Goal: Contribute content: Contribute content

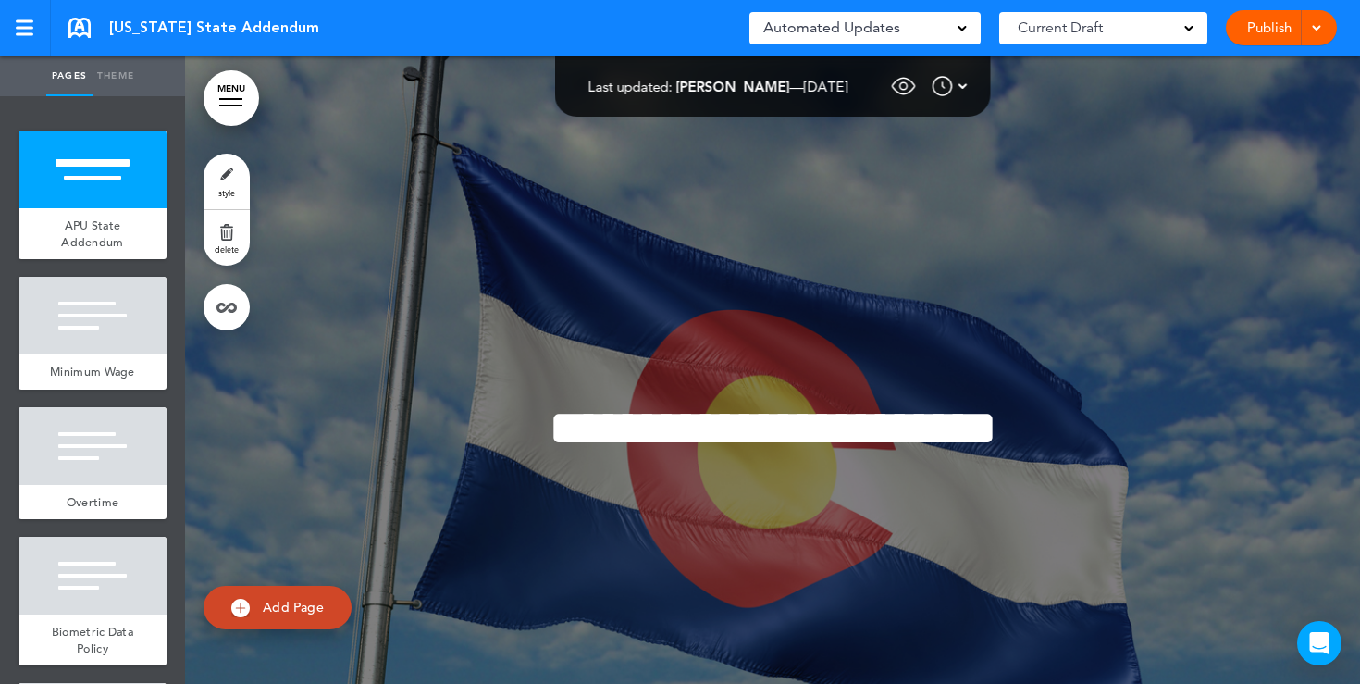
click at [959, 33] on div "Automated Updates 0" at bounding box center [865, 28] width 204 height 26
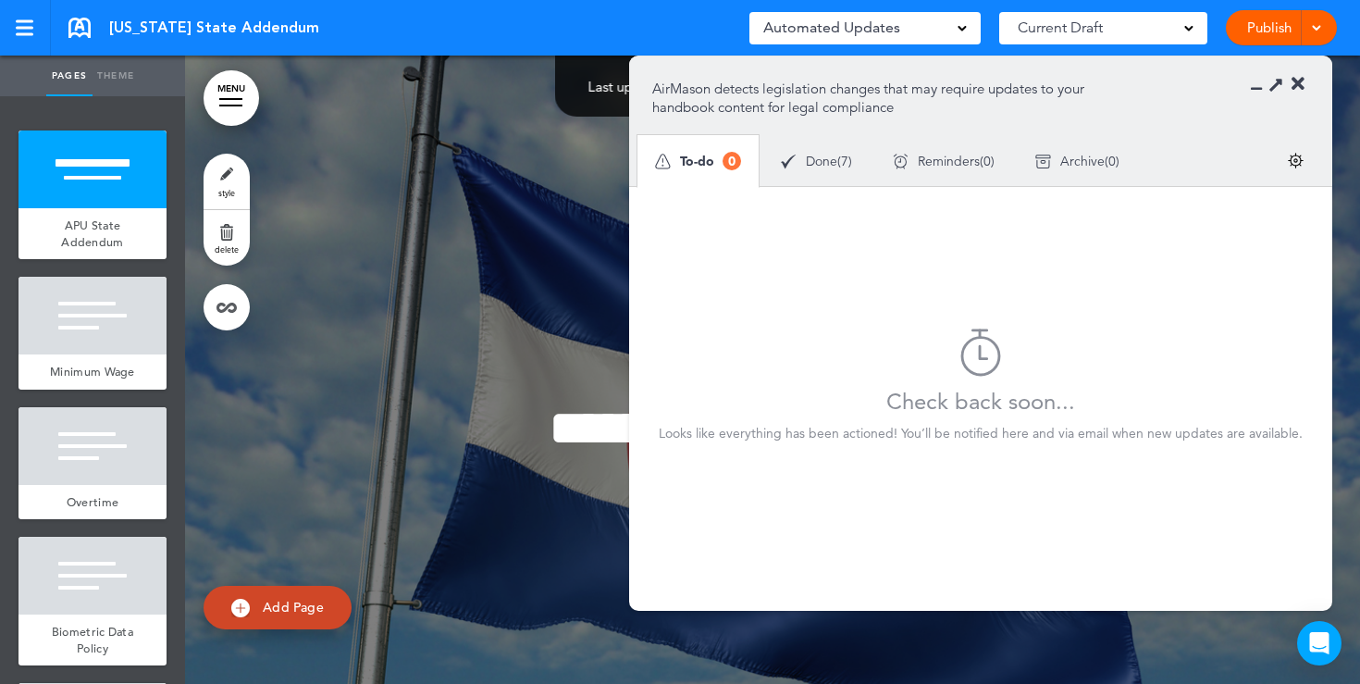
click at [825, 155] on span "Done" at bounding box center [821, 161] width 31 height 13
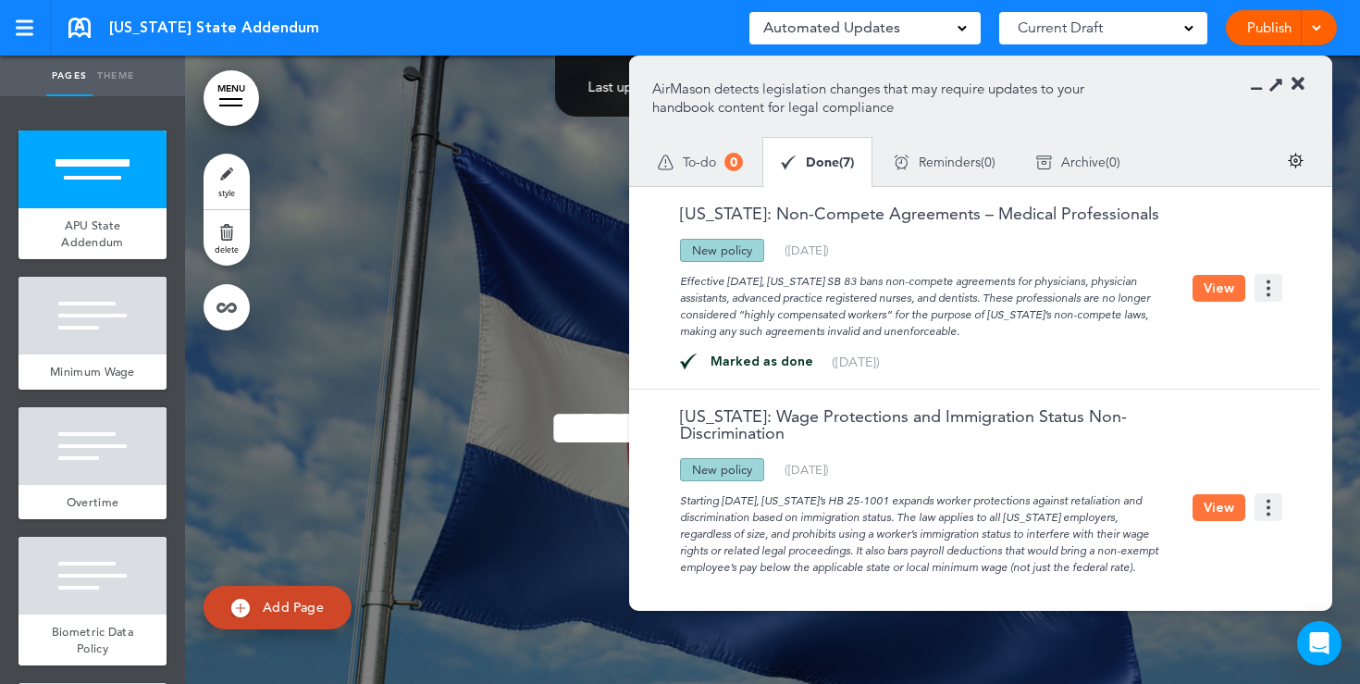
drag, startPoint x: 753, startPoint y: 250, endPoint x: 687, endPoint y: 247, distance: 66.7
click at [687, 247] on div "New policy" at bounding box center [722, 250] width 84 height 23
drag, startPoint x: 798, startPoint y: 283, endPoint x: 676, endPoint y: 280, distance: 121.3
click at [676, 280] on div "Effective [DATE], [US_STATE] SB 83 bans non-compete agreements for physicians, …" at bounding box center [922, 301] width 540 height 78
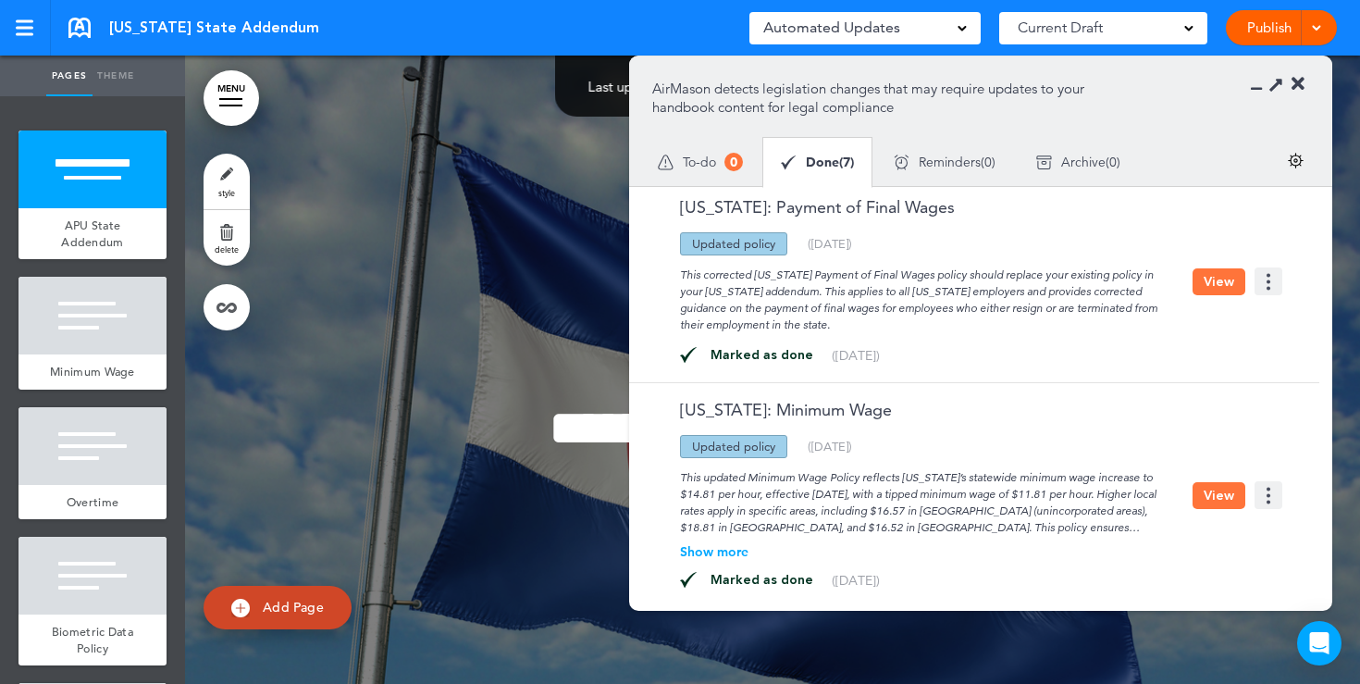
scroll to position [1086, 0]
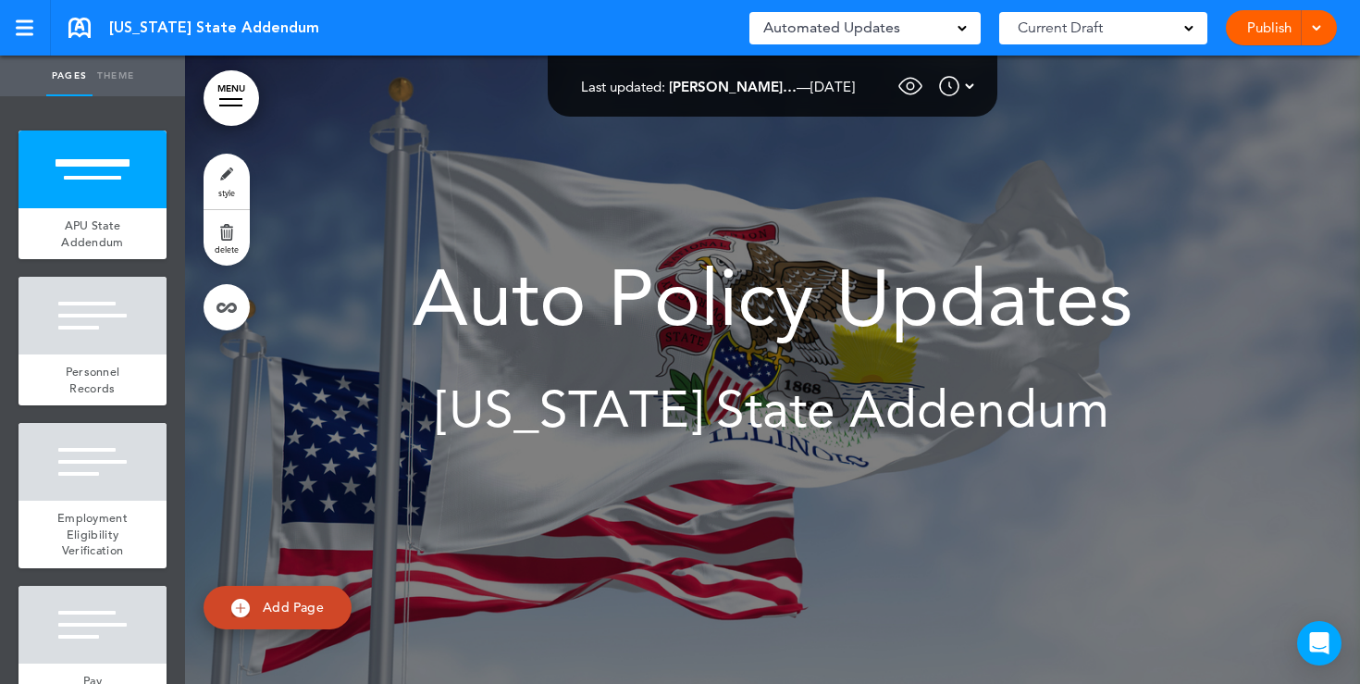
click at [931, 30] on div "Automated Updates 0" at bounding box center [865, 28] width 204 height 26
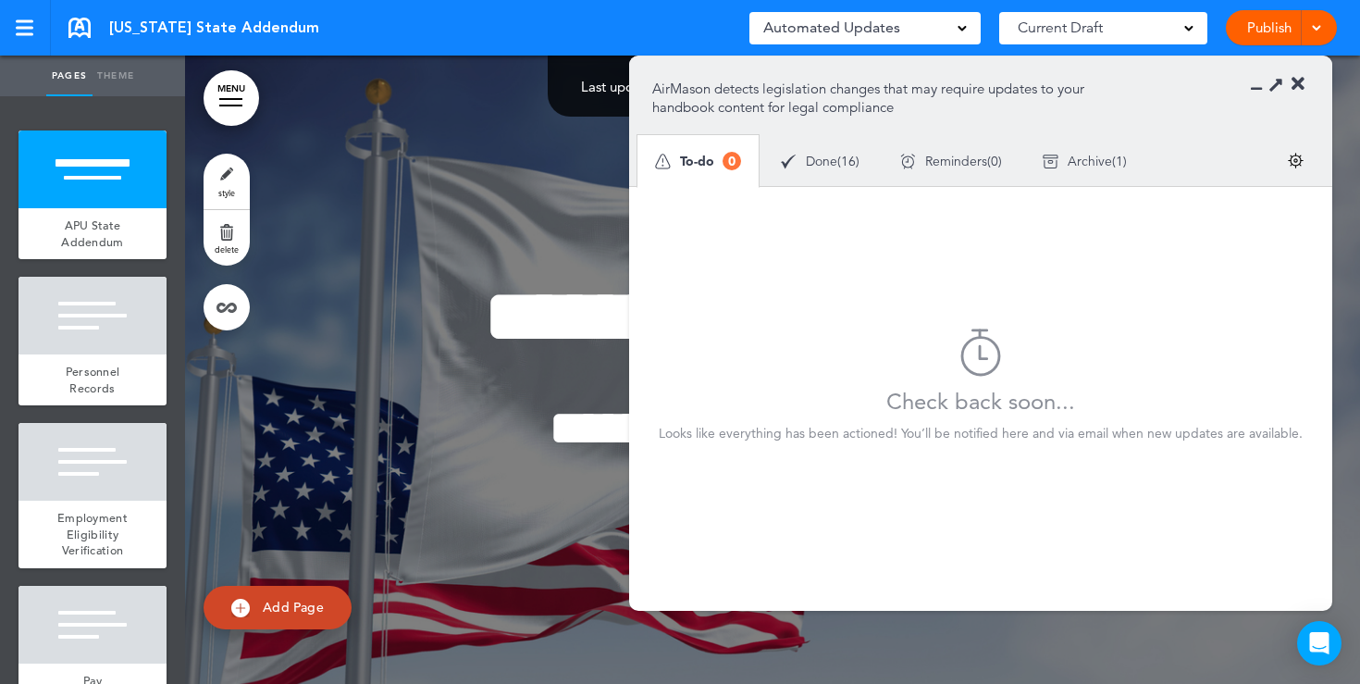
click at [832, 161] on span "Done" at bounding box center [821, 161] width 31 height 13
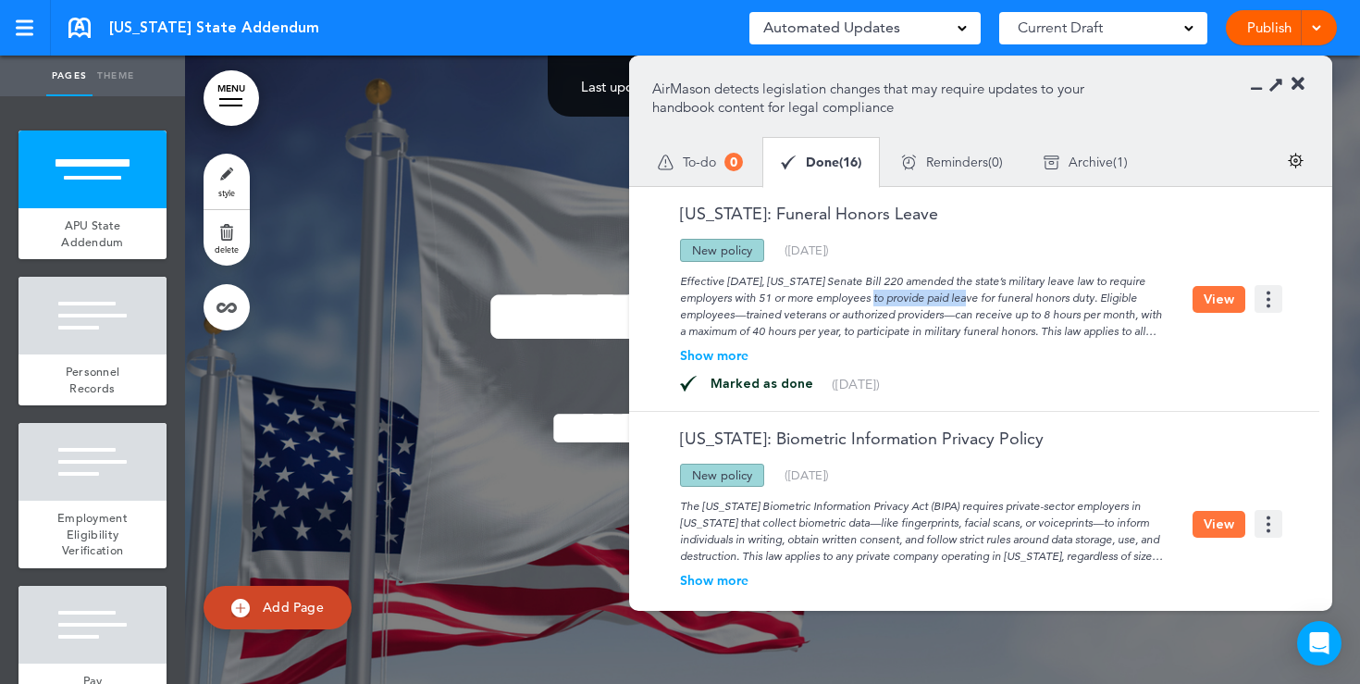
drag, startPoint x: 758, startPoint y: 297, endPoint x: 867, endPoint y: 302, distance: 109.3
click at [867, 302] on div "Effective August 1, 2025, Illinois Senate Bill 220 amended the state’s military…" at bounding box center [922, 301] width 540 height 78
click at [1217, 300] on button "View" at bounding box center [1219, 299] width 53 height 27
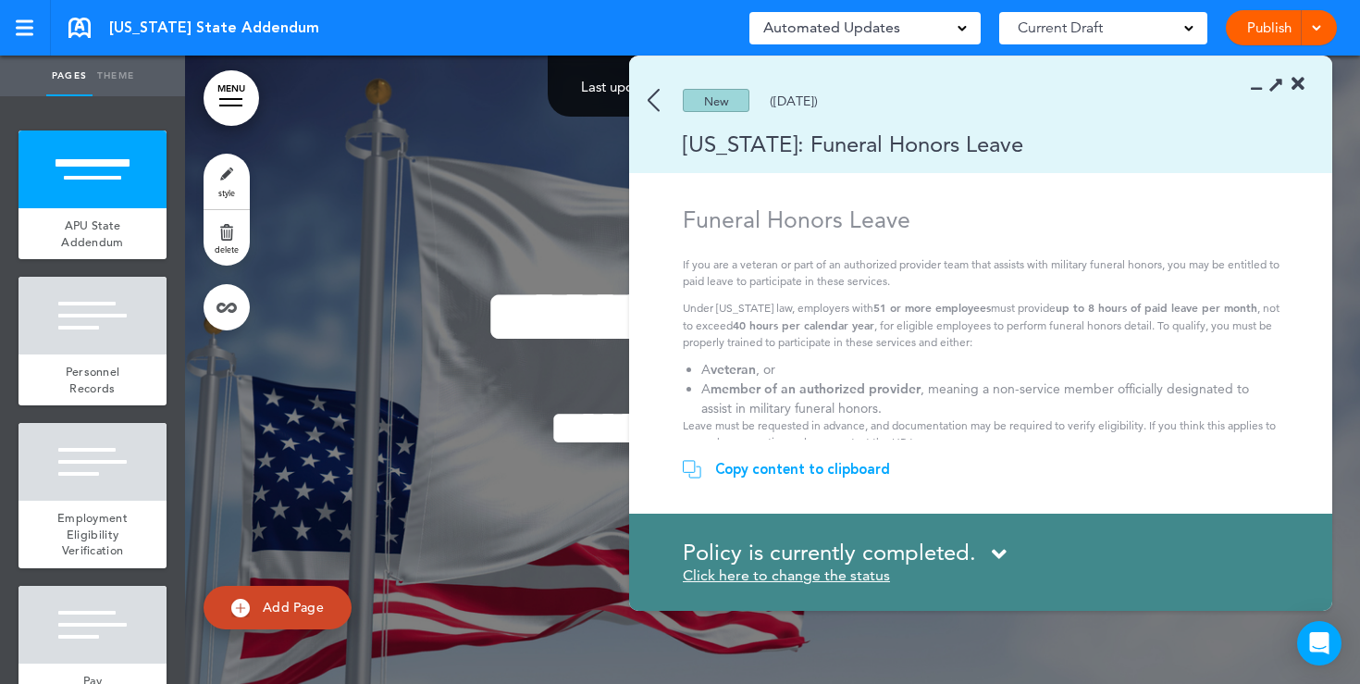
click at [653, 107] on img at bounding box center [654, 100] width 12 height 23
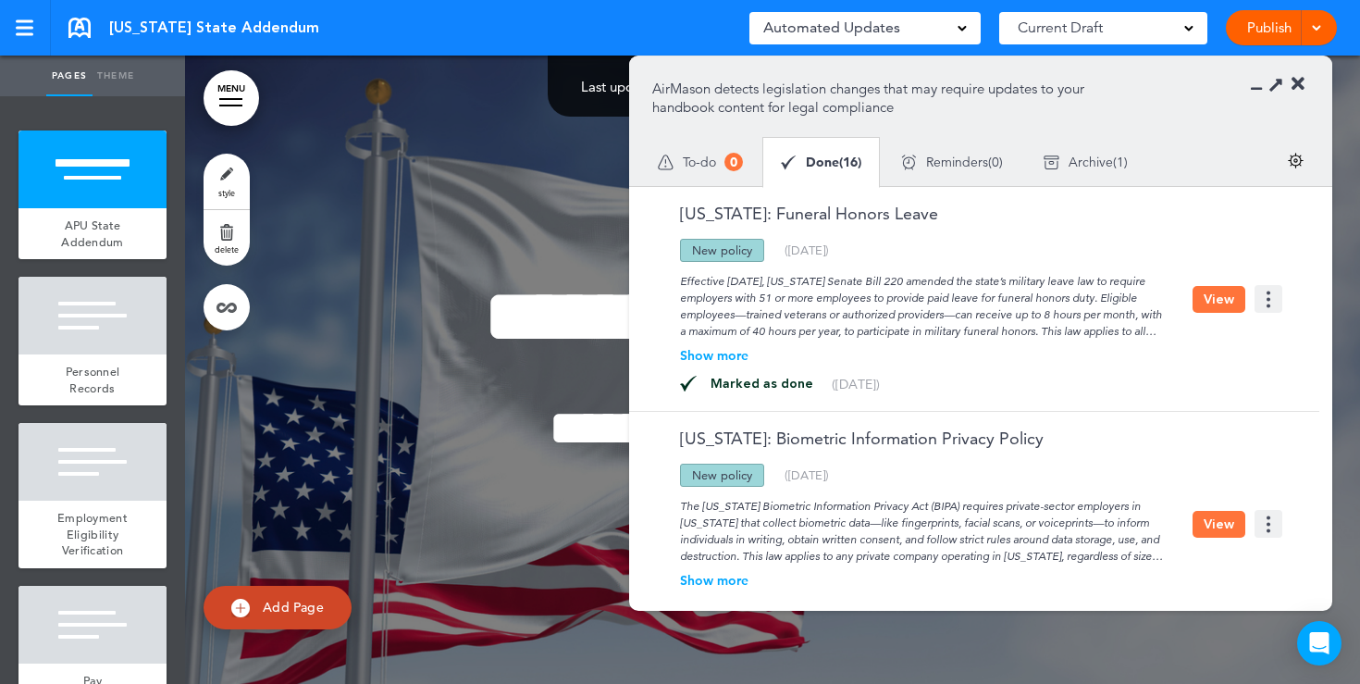
click at [1028, 275] on div "Effective August 1, 2025, Illinois Senate Bill 220 amended the state’s military…" at bounding box center [922, 301] width 540 height 78
click at [1200, 292] on button "View" at bounding box center [1219, 299] width 53 height 27
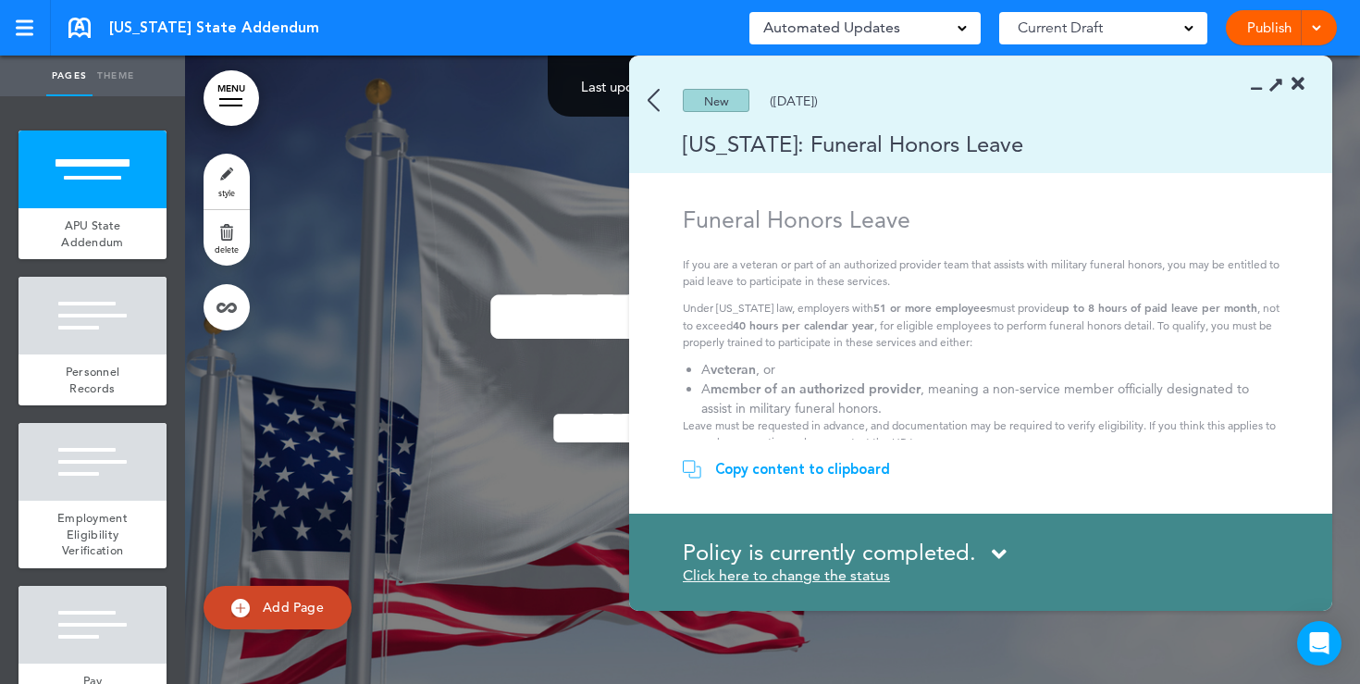
click at [995, 554] on icon at bounding box center [999, 553] width 15 height 23
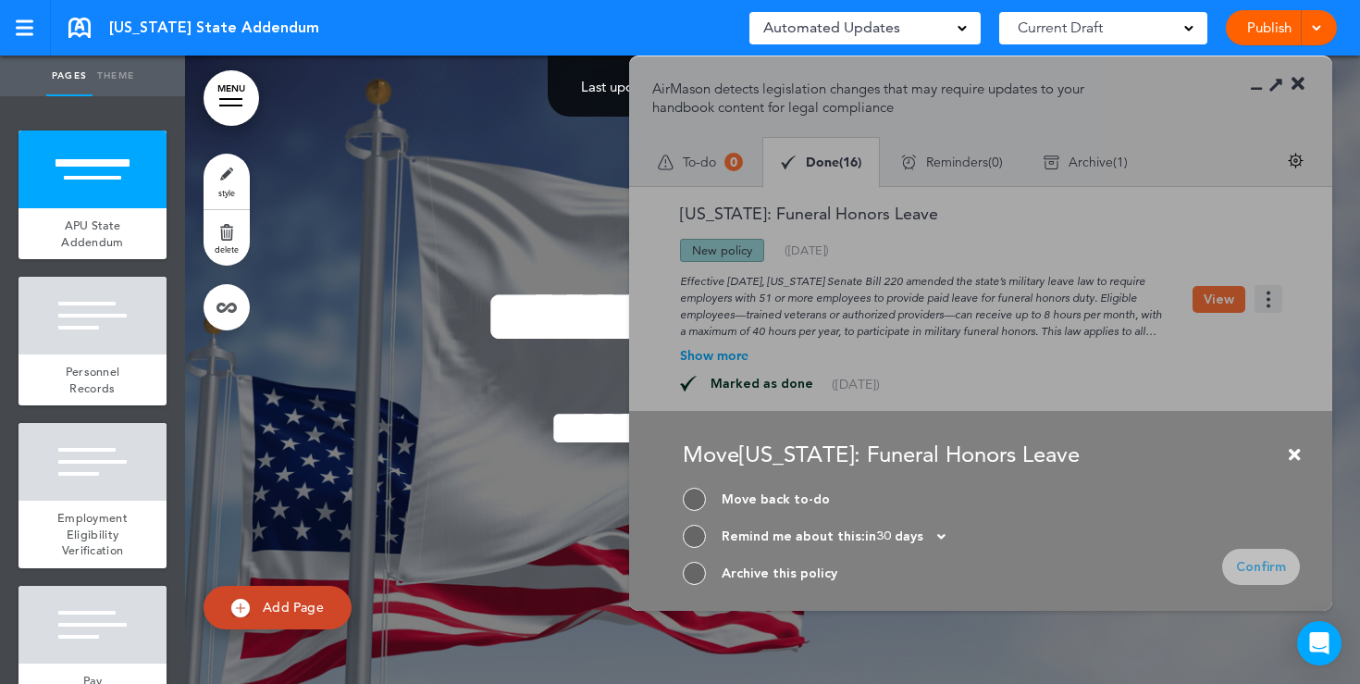
click at [699, 579] on div at bounding box center [694, 573] width 23 height 23
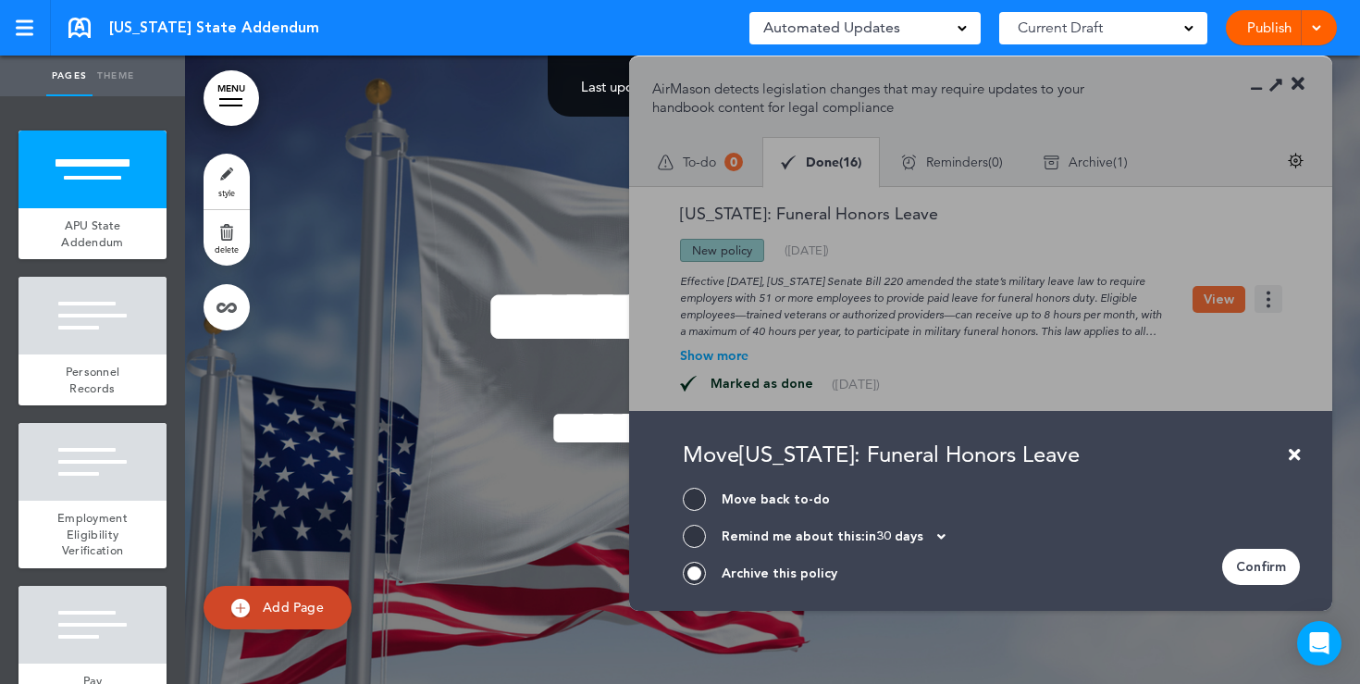
click at [832, 316] on div "Move Illinois: Funeral Honors Leave Move back to-do Move to done Remind me abou…" at bounding box center [980, 333] width 703 height 554
click at [1295, 451] on icon at bounding box center [1294, 454] width 11 height 17
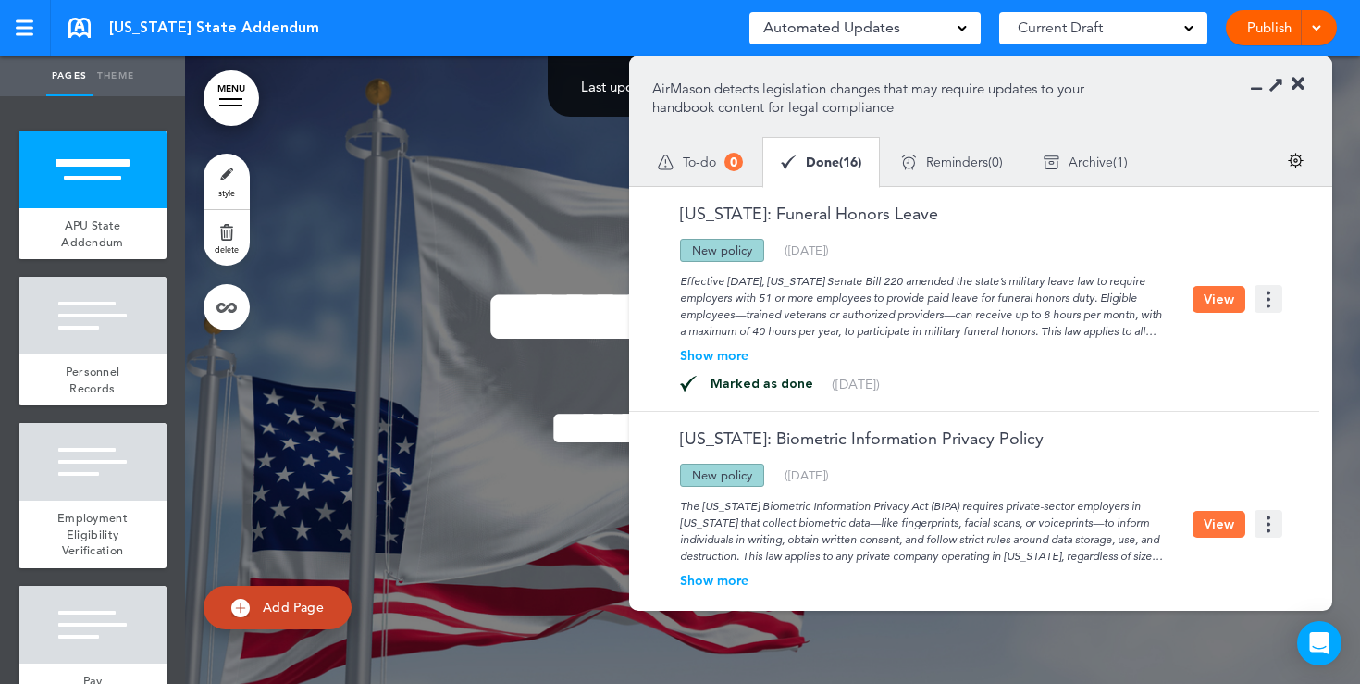
click at [1300, 85] on icon at bounding box center [1298, 84] width 13 height 19
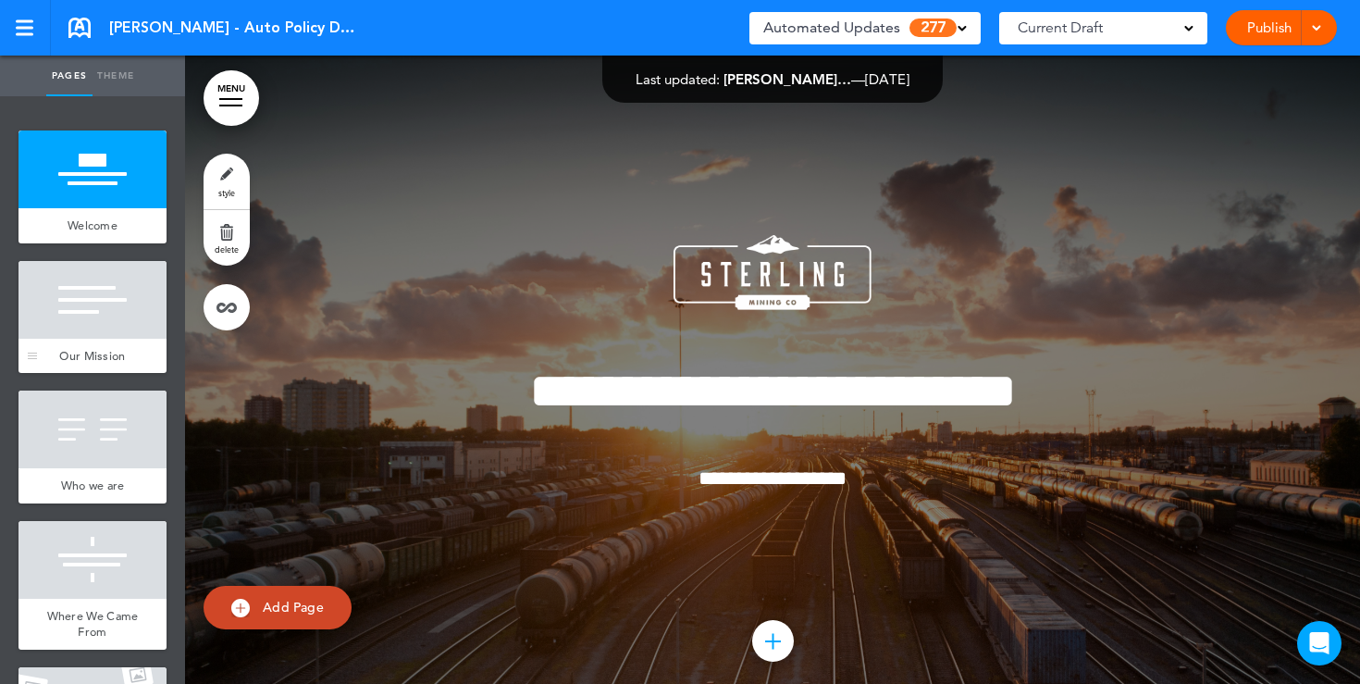
click at [105, 346] on div "Our Mission" at bounding box center [93, 356] width 148 height 35
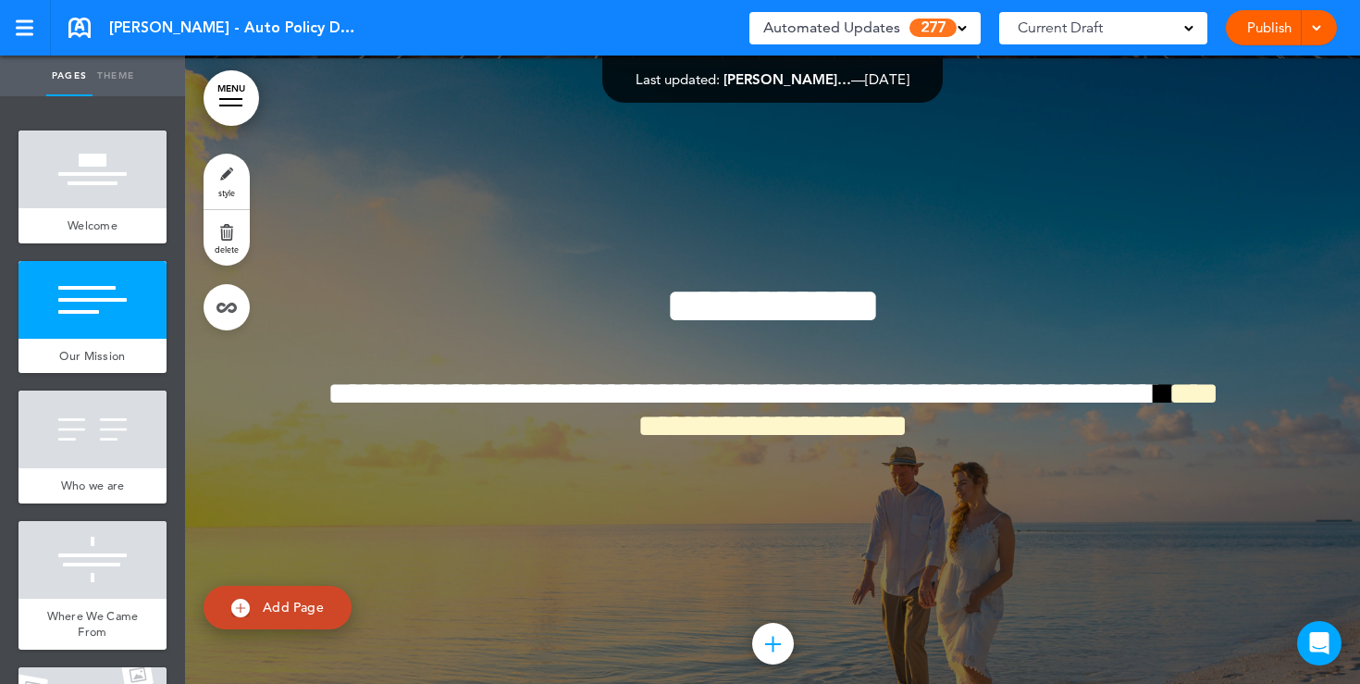
scroll to position [666, 0]
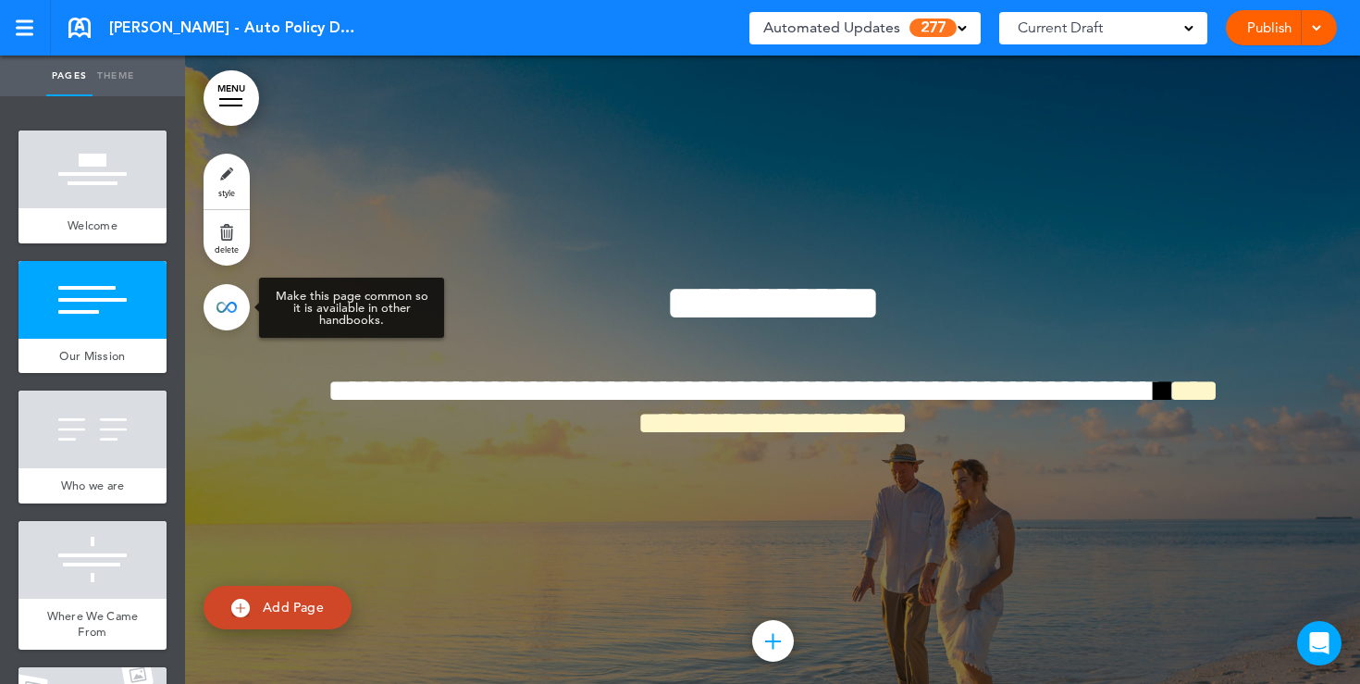
click at [227, 312] on link at bounding box center [227, 307] width 46 height 46
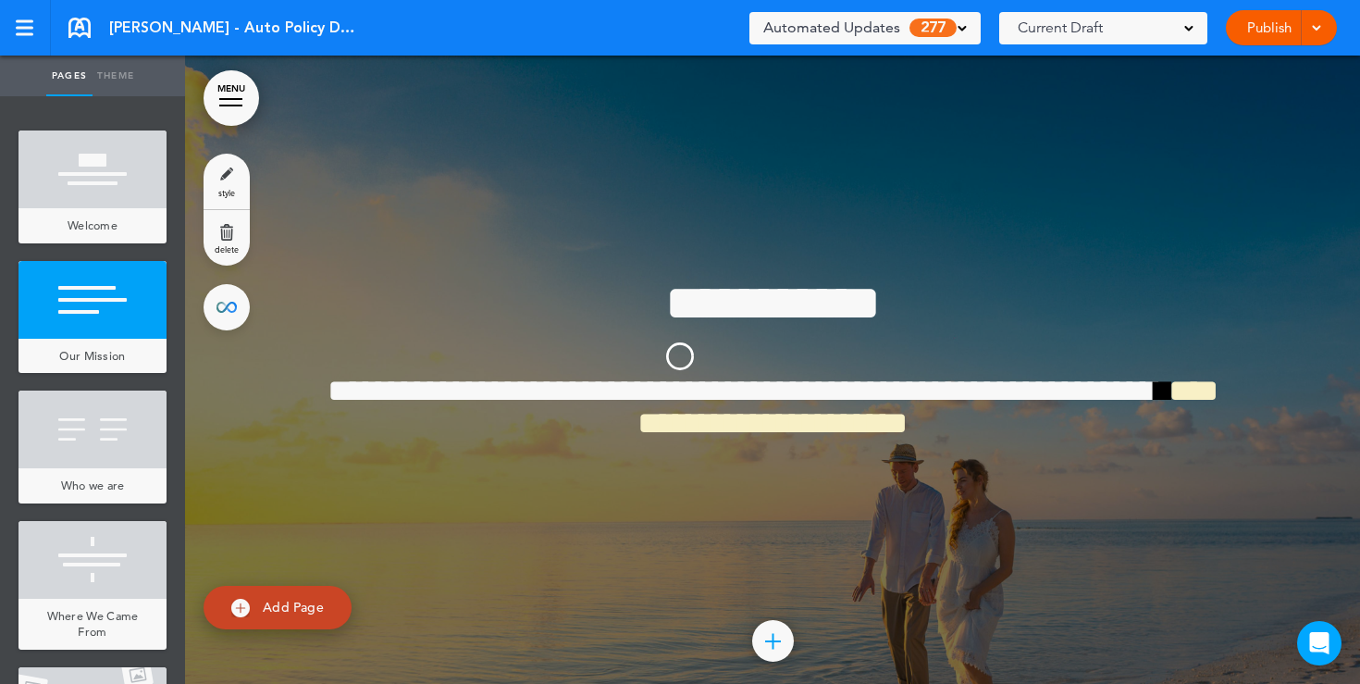
type input "**********"
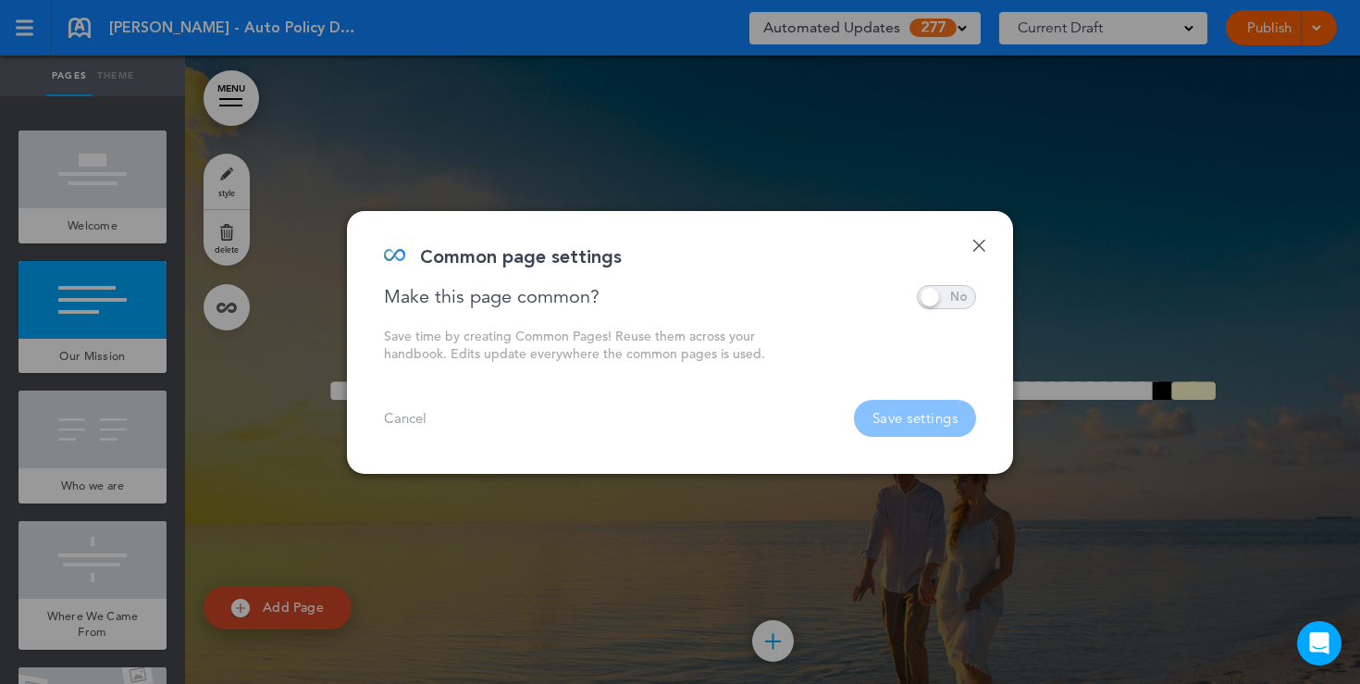
click at [942, 297] on span at bounding box center [946, 297] width 59 height 24
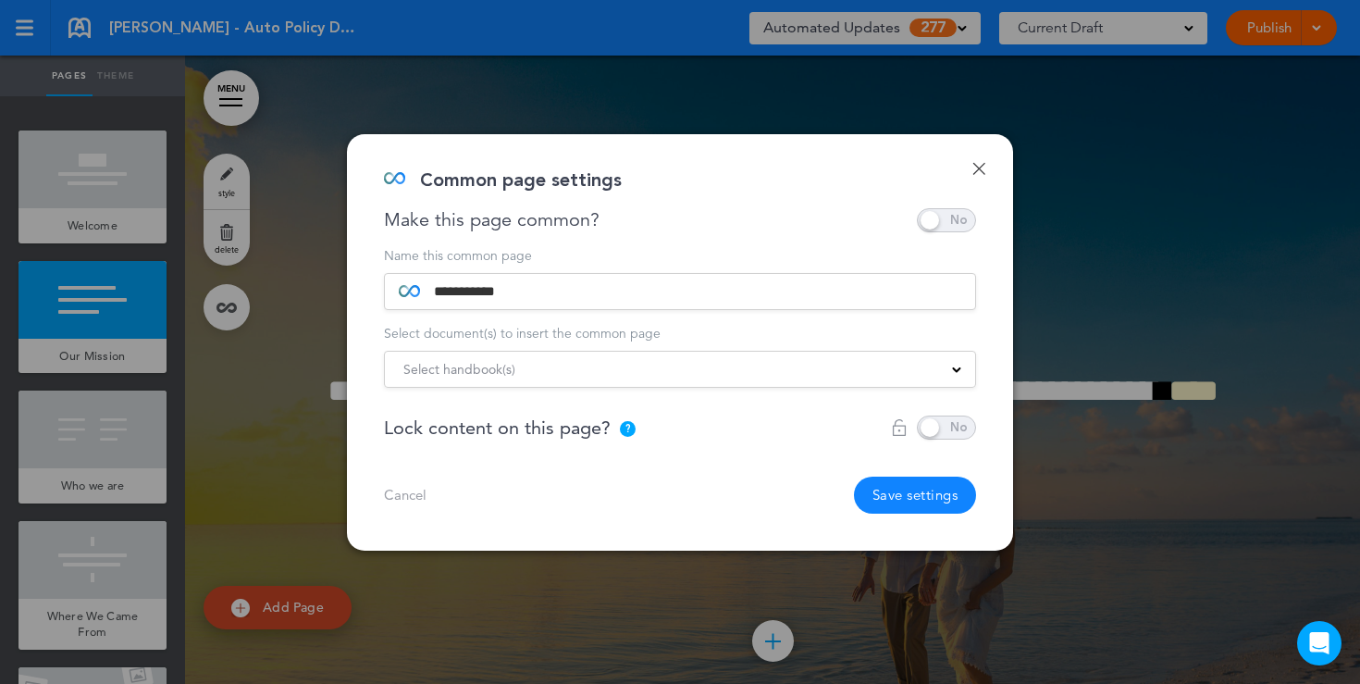
click at [979, 167] on link "Done" at bounding box center [979, 168] width 13 height 13
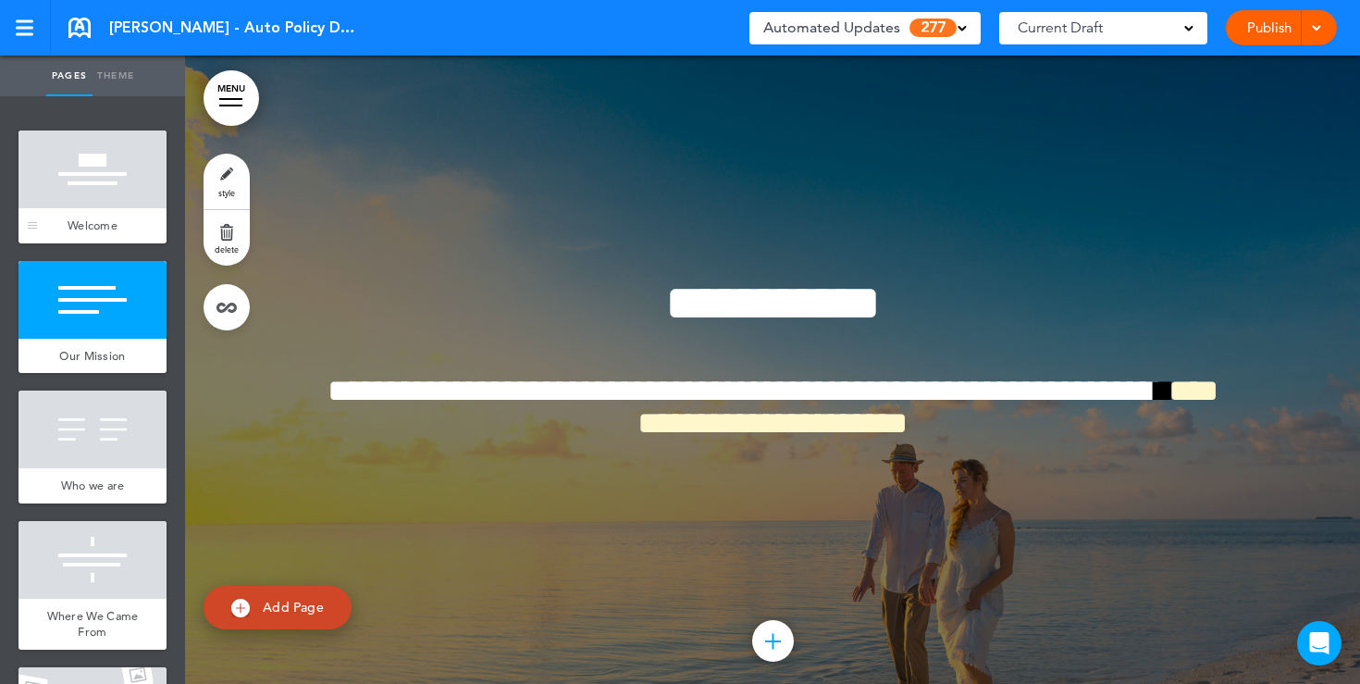
click at [124, 155] on div at bounding box center [93, 169] width 148 height 78
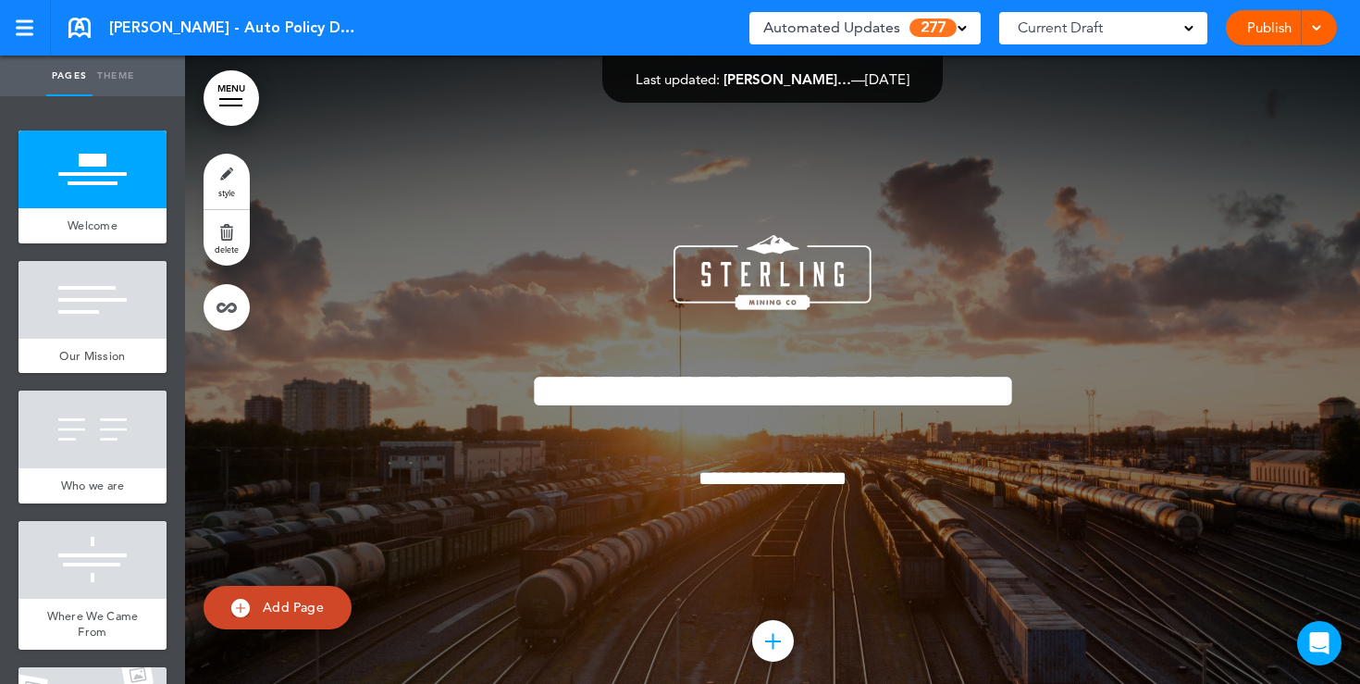
click at [1185, 34] on div "Current Draft" at bounding box center [1103, 28] width 208 height 32
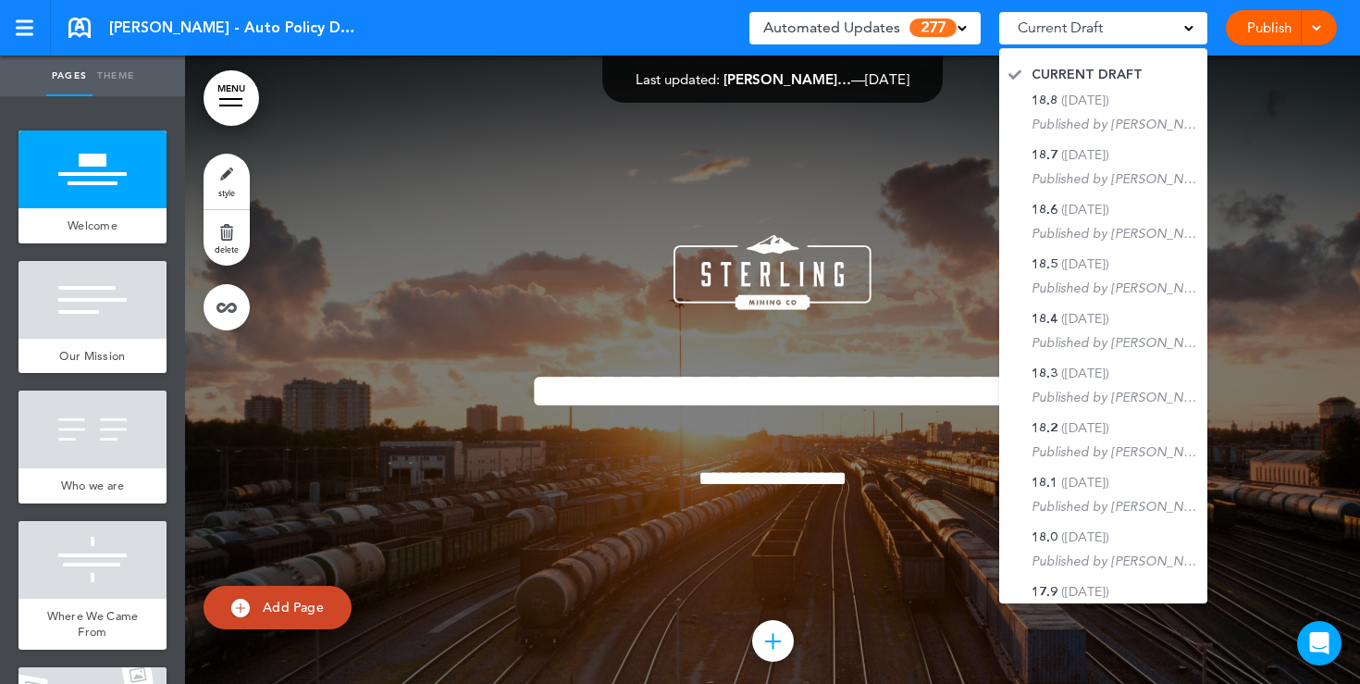
click at [939, 162] on div at bounding box center [772, 389] width 1175 height 666
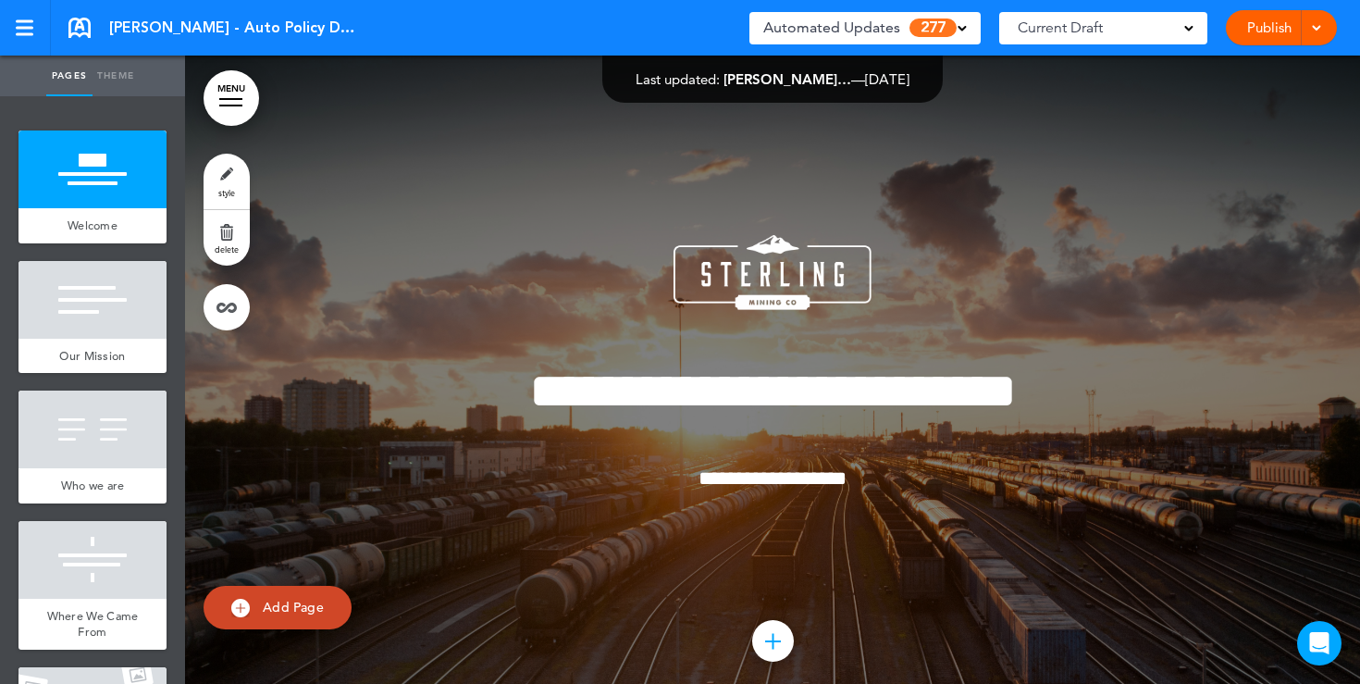
click at [956, 33] on div "Automated Updates 277" at bounding box center [865, 28] width 204 height 26
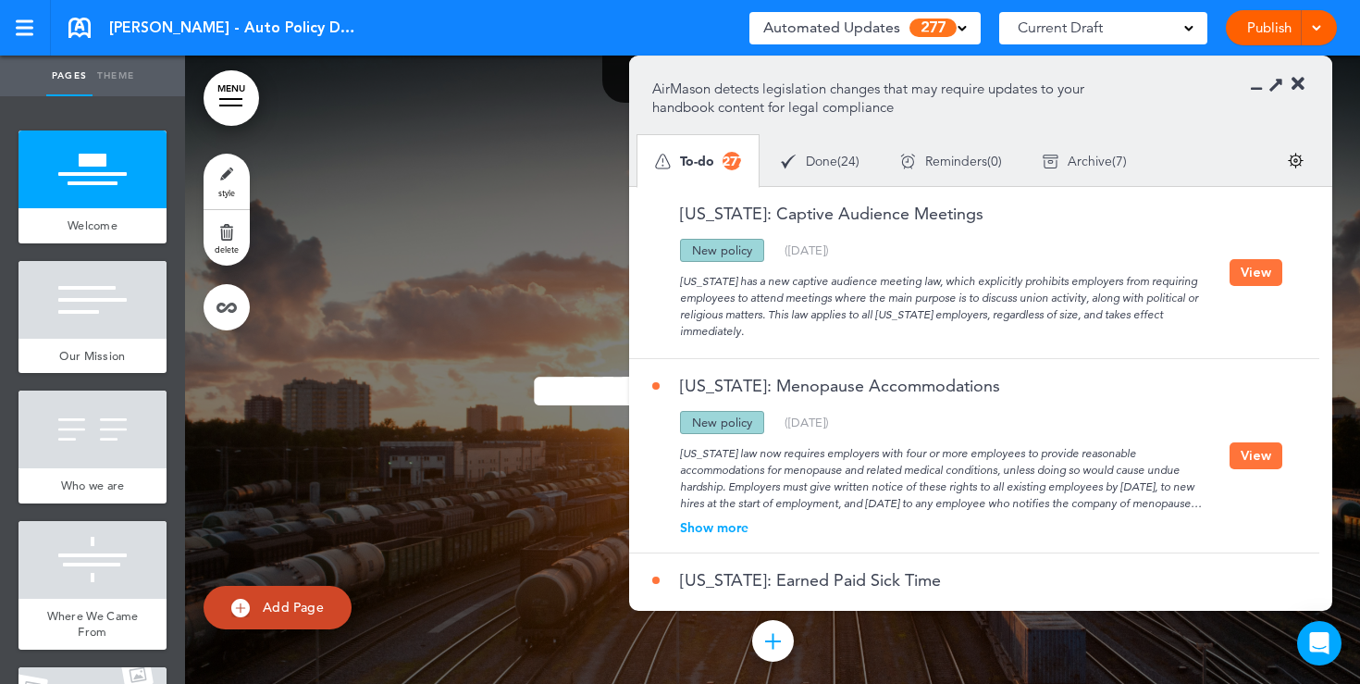
click at [956, 33] on div "Automated Updates 277" at bounding box center [865, 28] width 204 height 26
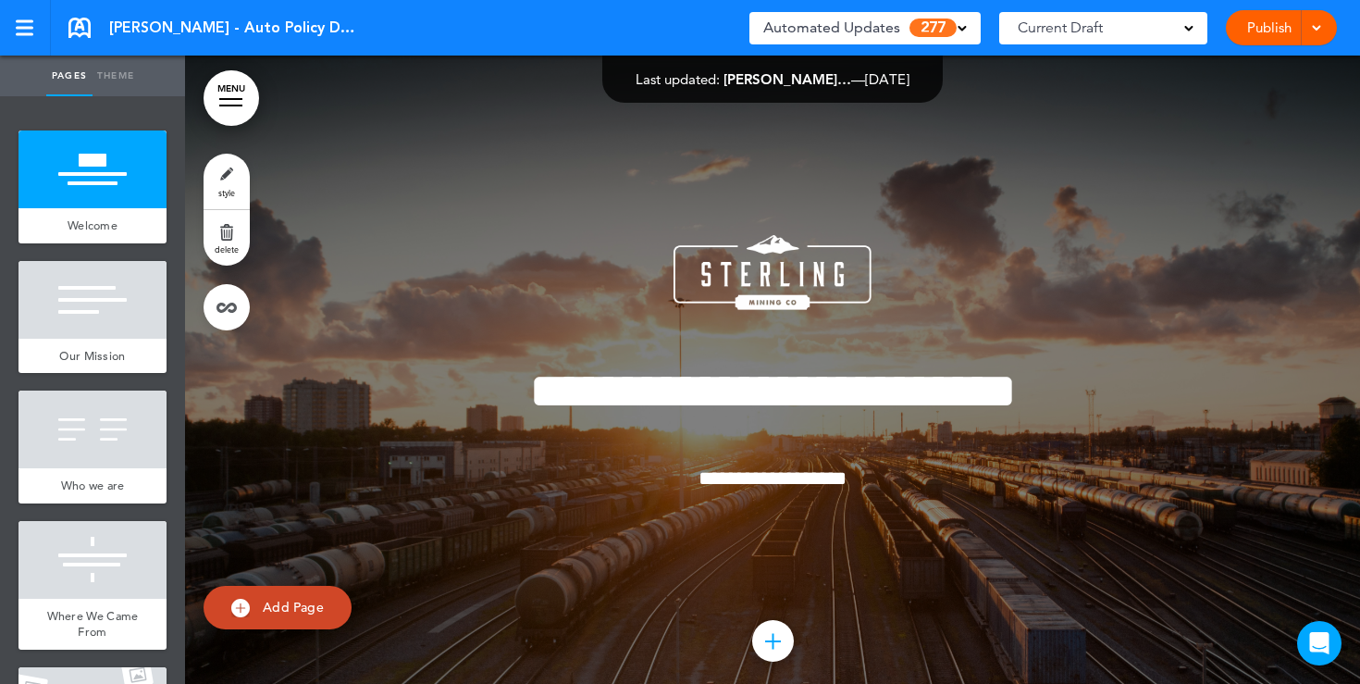
drag, startPoint x: 936, startPoint y: 81, endPoint x: 654, endPoint y: 90, distance: 281.5
click at [654, 90] on div "Last updated: Justin Gianfra… — Aug 13th 2025 — Show for Employees: On Every Pa…" at bounding box center [772, 79] width 341 height 47
click at [576, 174] on div "**********" at bounding box center [772, 388] width 925 height 445
click at [26, 230] on div at bounding box center [33, 186] width 28 height 113
click at [228, 106] on link "MENU" at bounding box center [232, 98] width 56 height 56
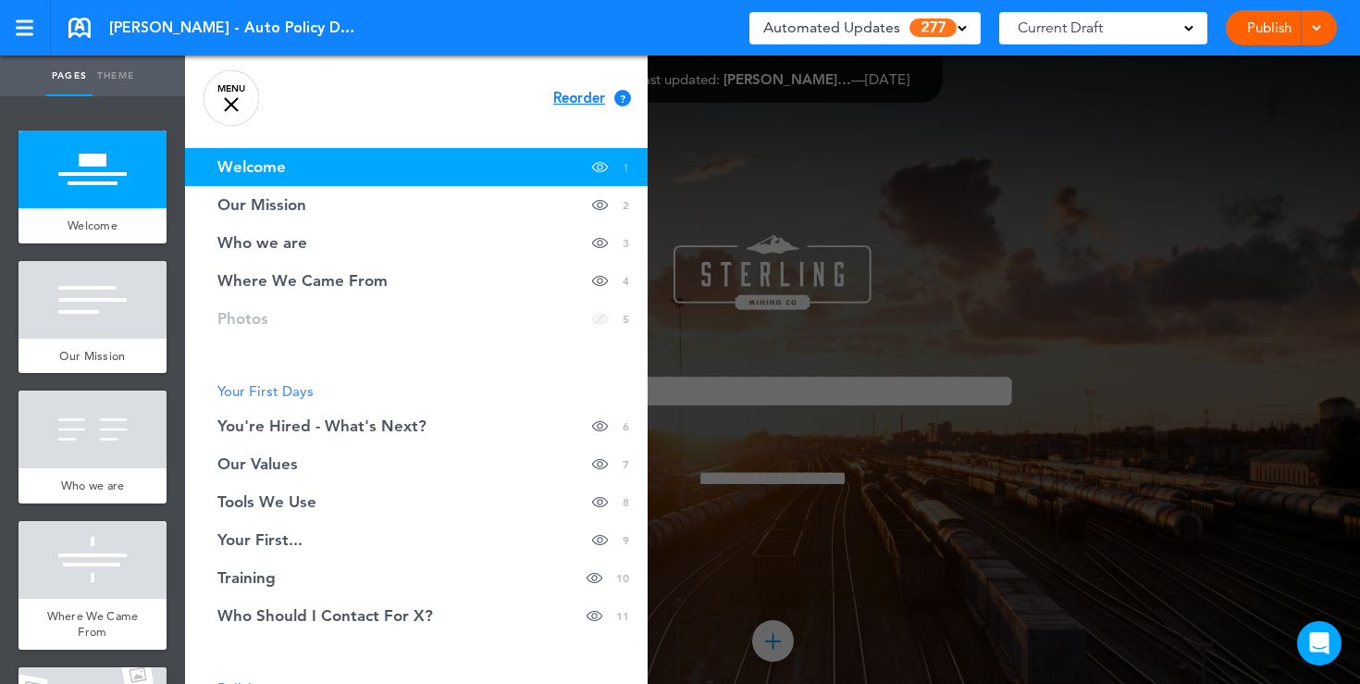
click at [228, 115] on link "MENU" at bounding box center [232, 98] width 56 height 56
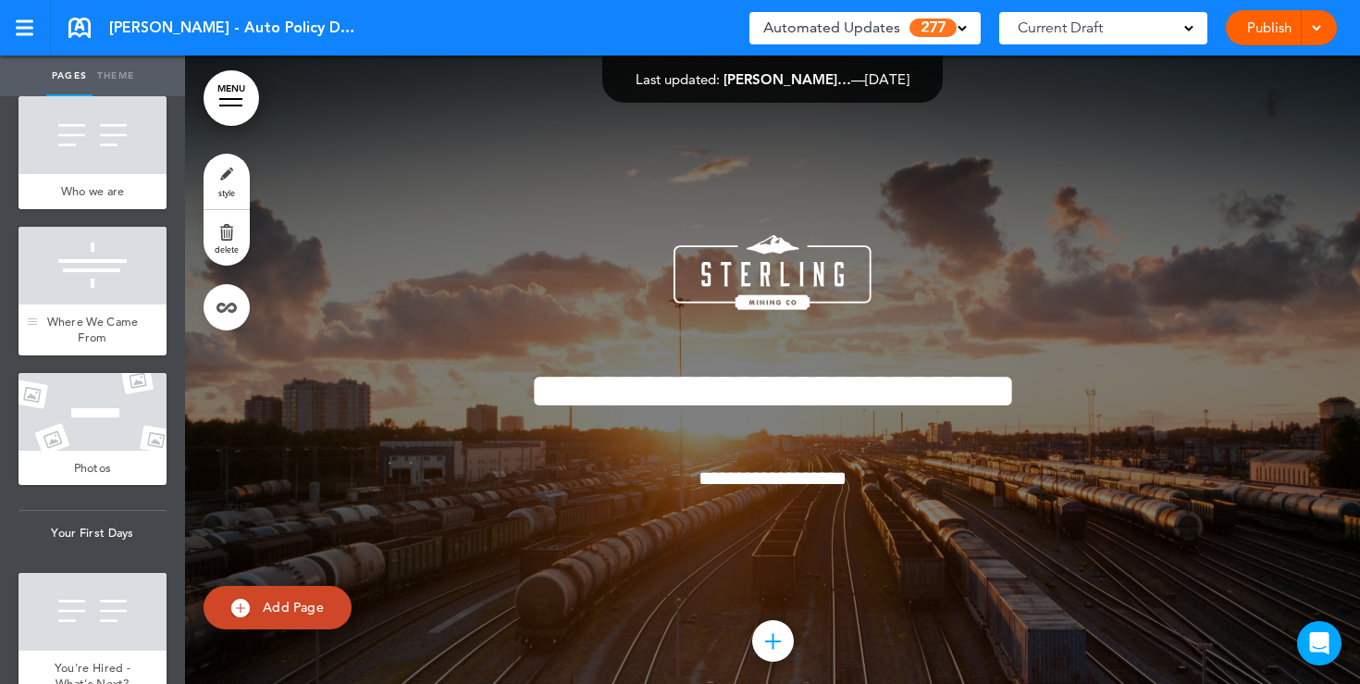
scroll to position [360, 0]
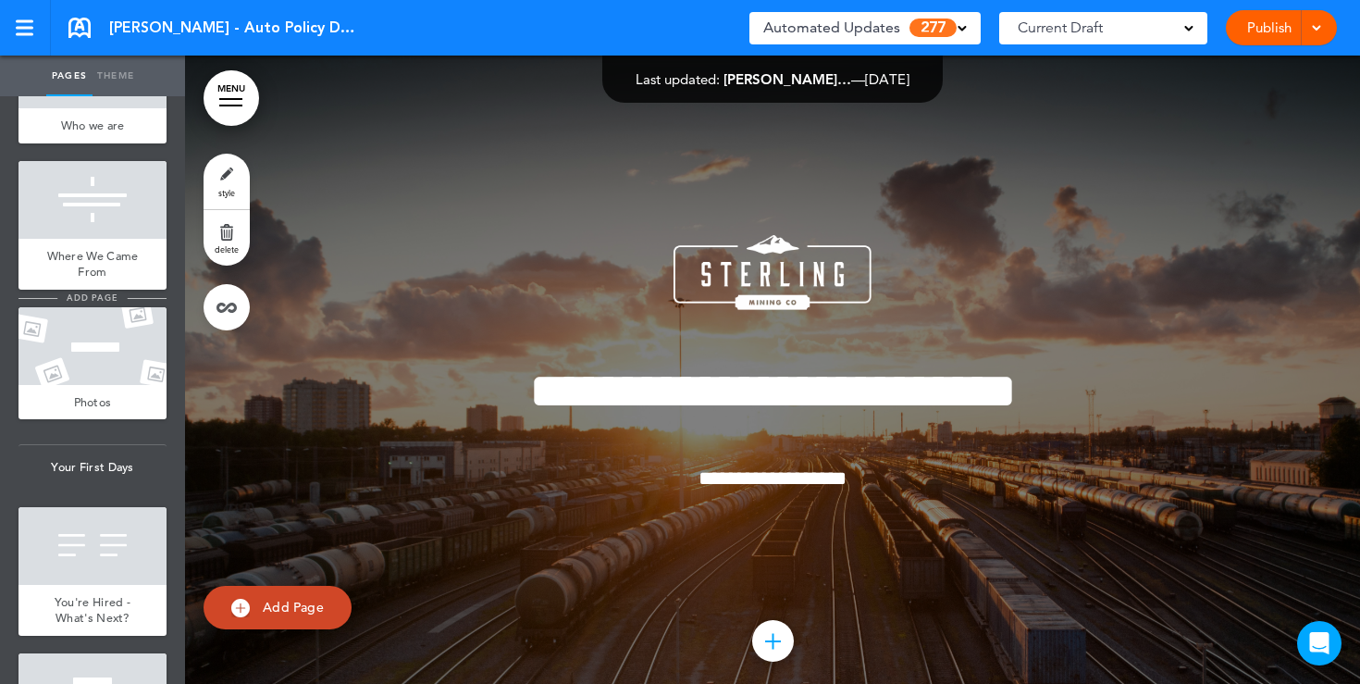
click at [95, 301] on span "add page" at bounding box center [91, 298] width 69 height 12
type input "********"
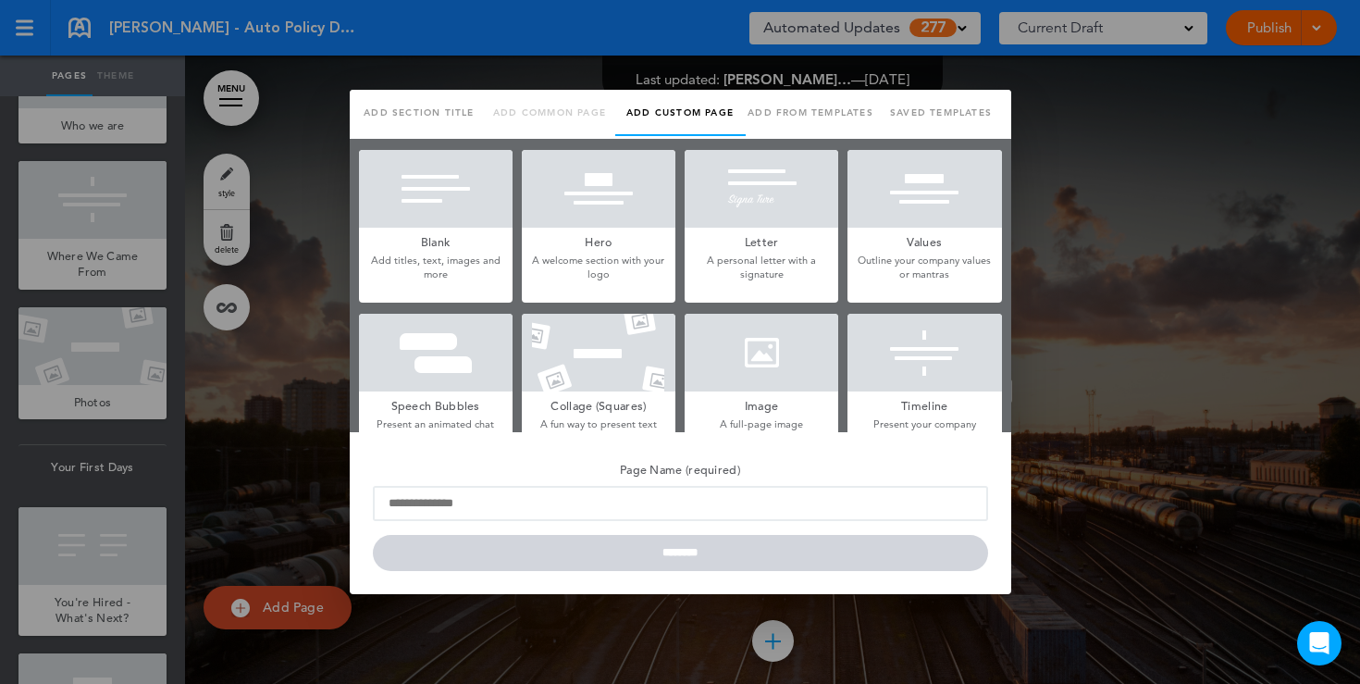
scroll to position [0, 0]
click at [501, 279] on p "Add titles, text, images and more" at bounding box center [436, 268] width 154 height 29
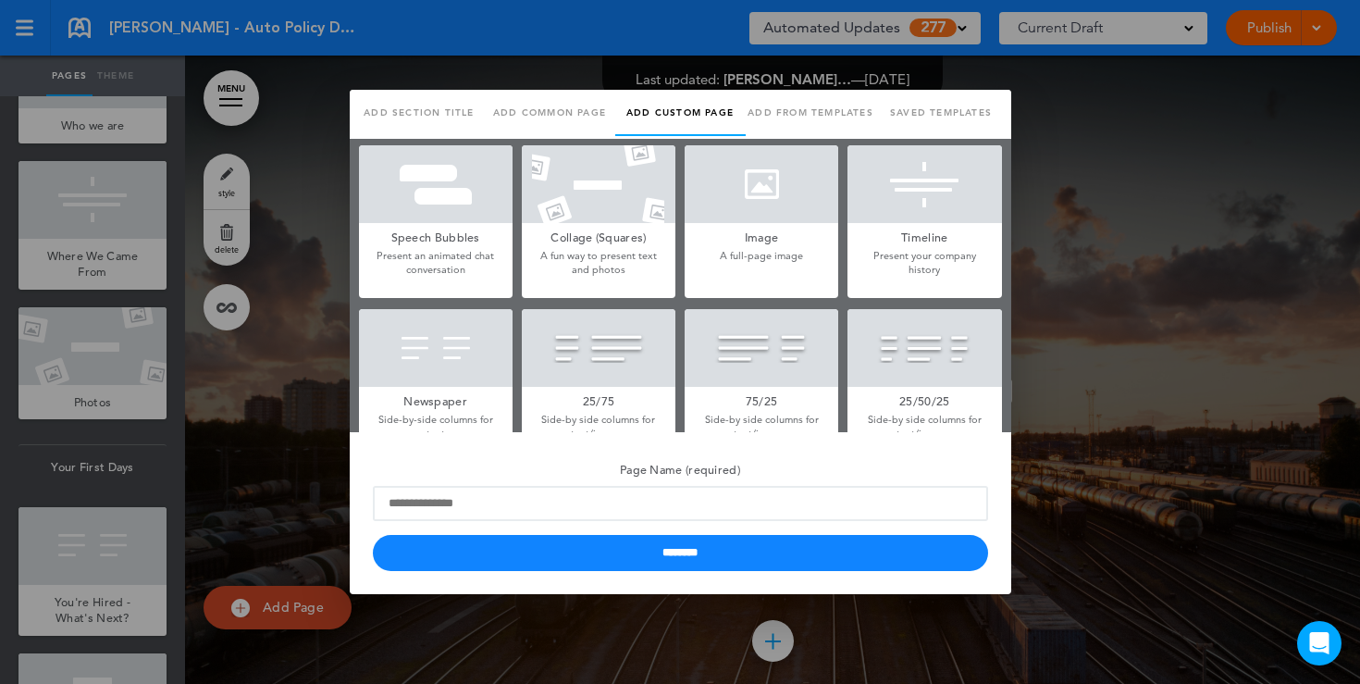
scroll to position [174, 0]
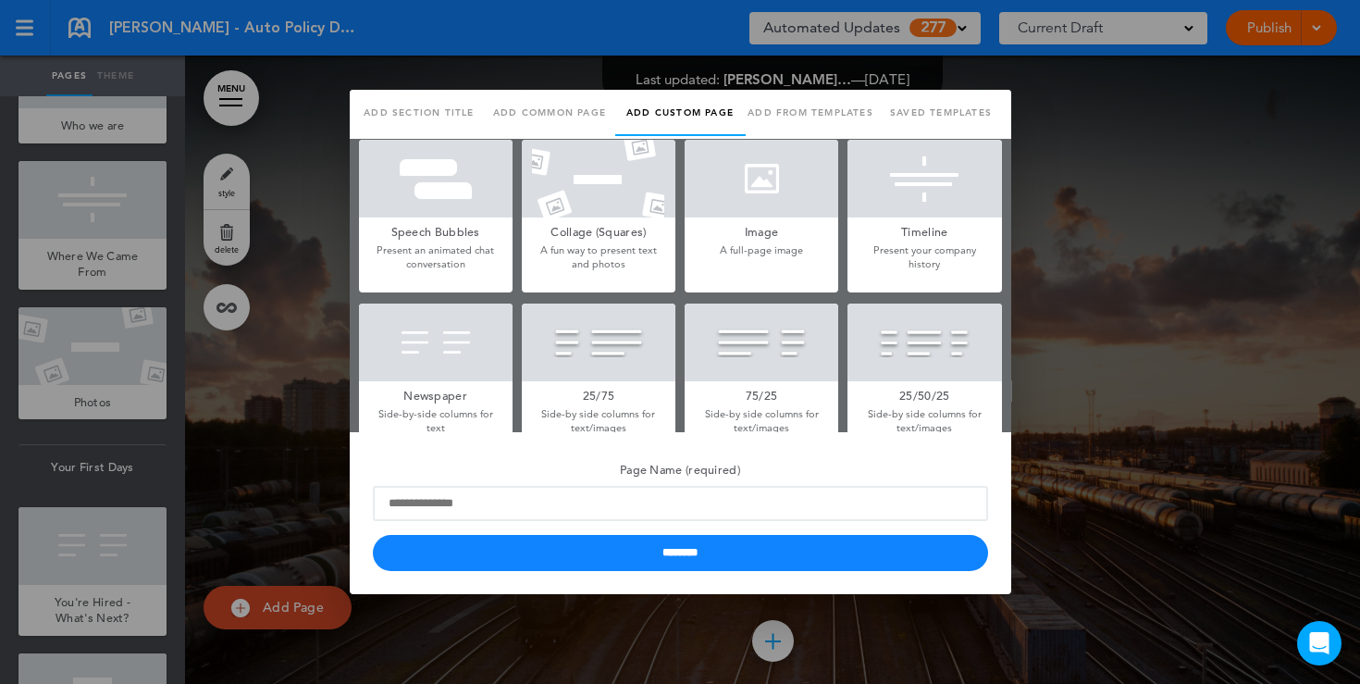
click at [1023, 256] on div at bounding box center [680, 342] width 1360 height 684
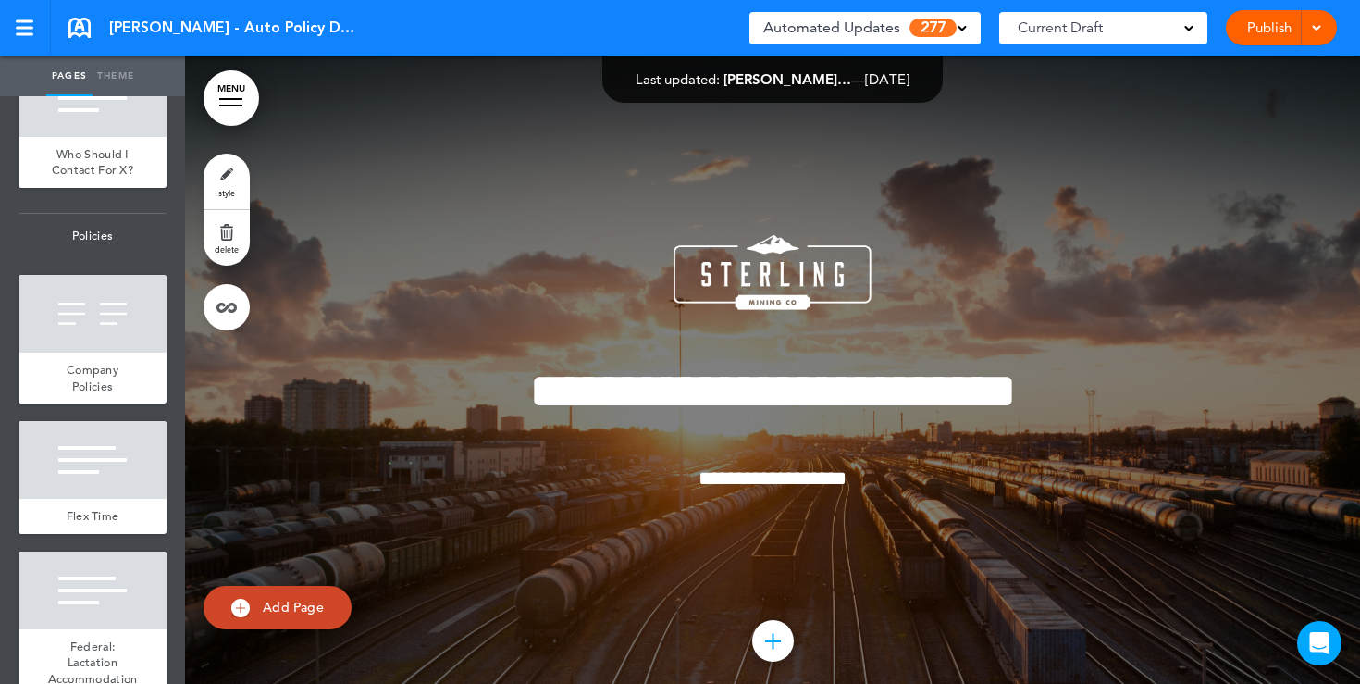
scroll to position [1532, 0]
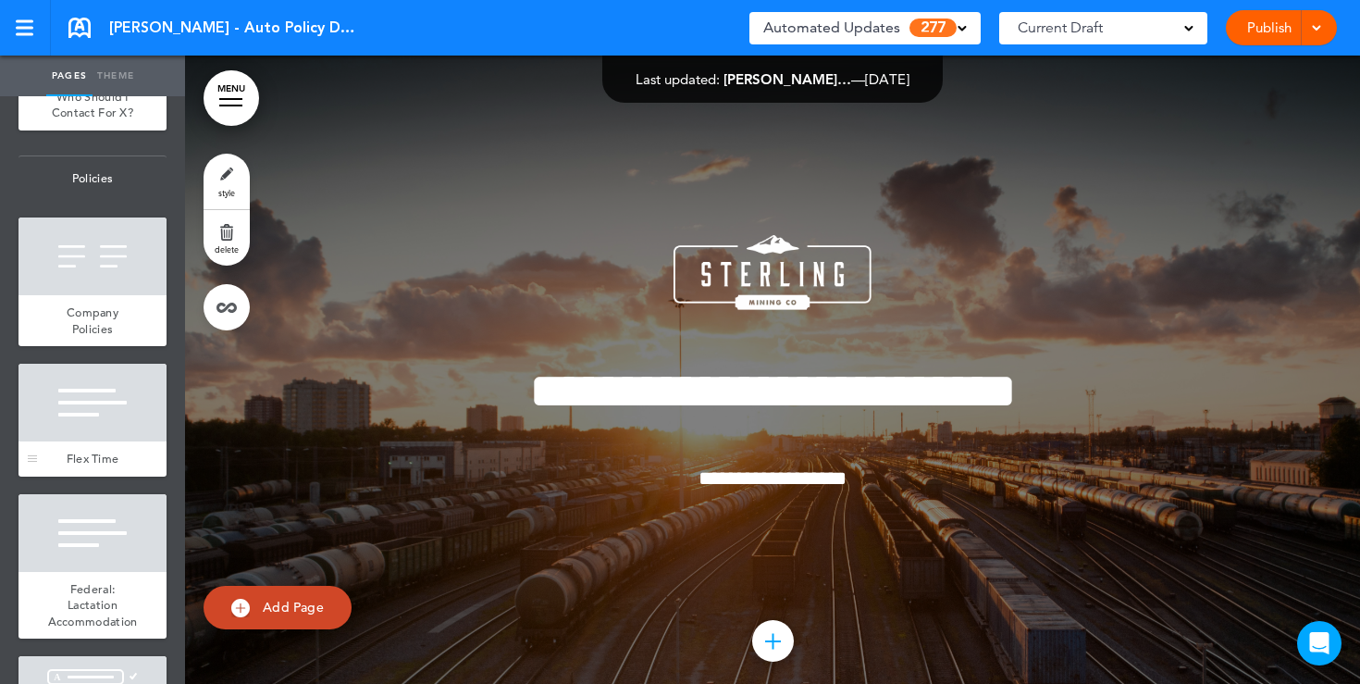
click at [79, 419] on div at bounding box center [93, 403] width 148 height 78
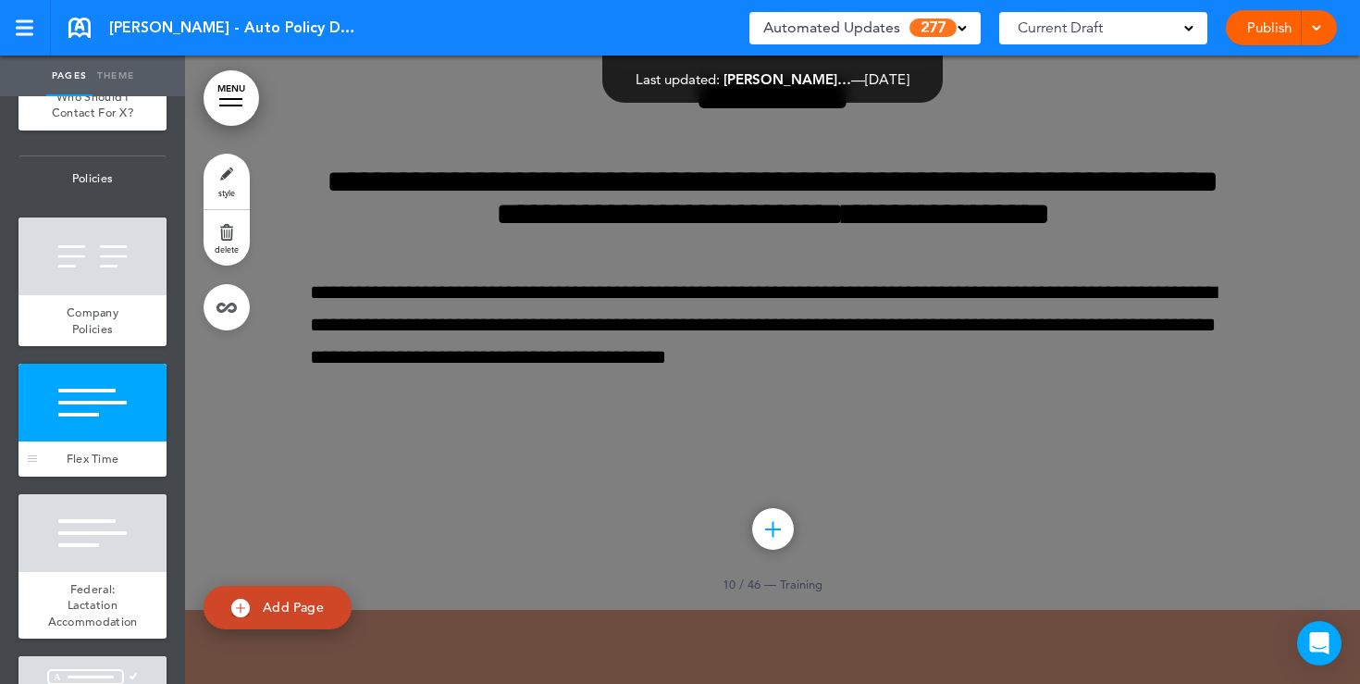
scroll to position [13033, 0]
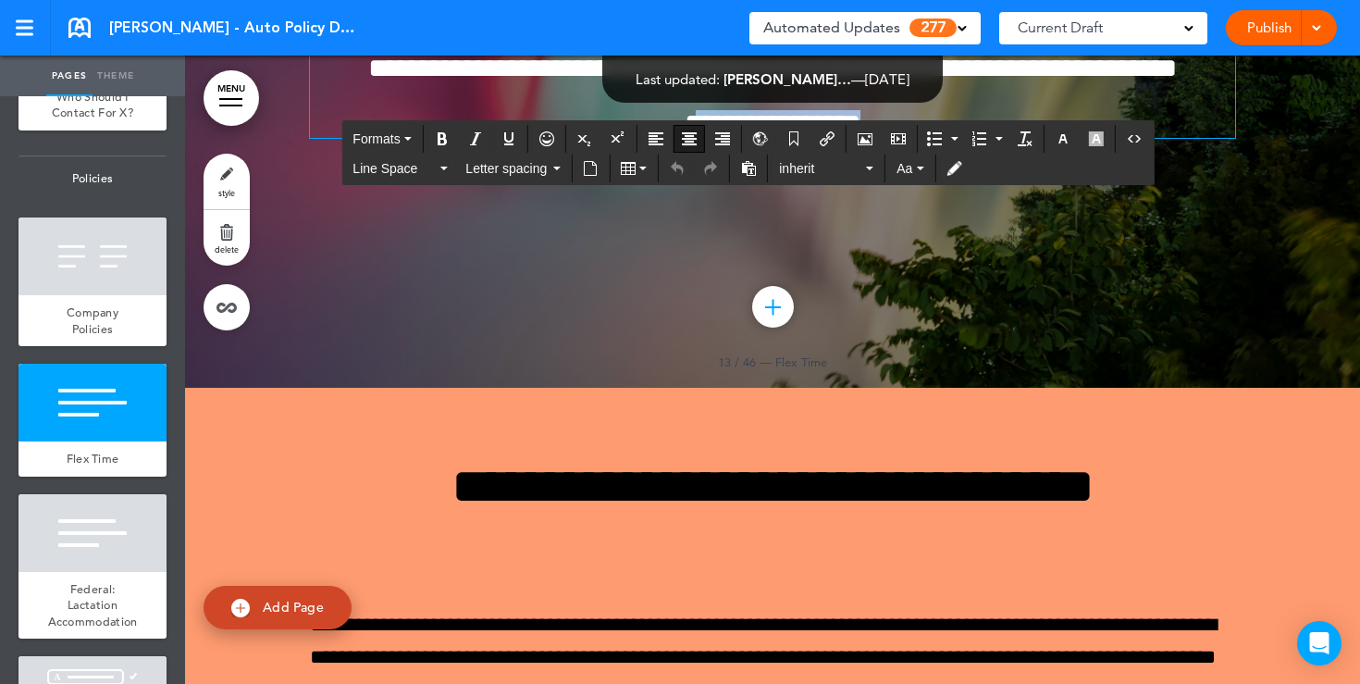
drag, startPoint x: 904, startPoint y: 483, endPoint x: 653, endPoint y: 475, distance: 250.9
click at [653, 138] on h6 "**********" at bounding box center [772, 124] width 925 height 28
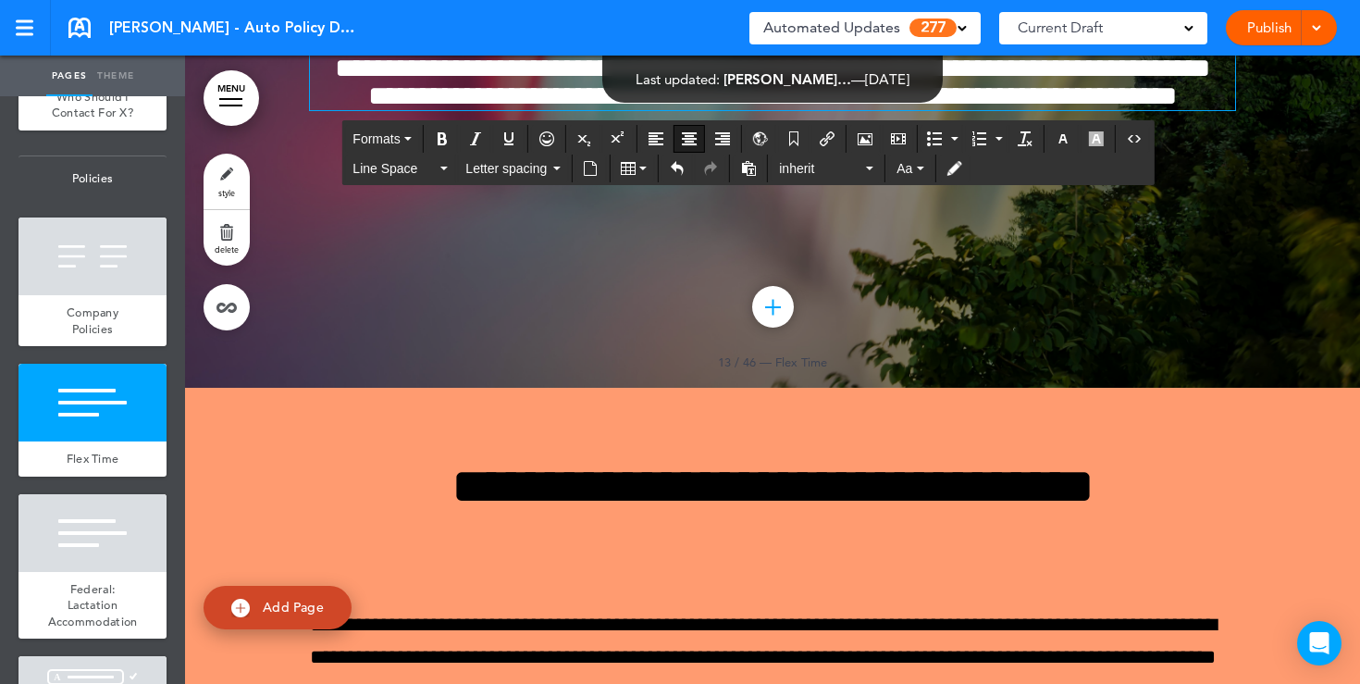
scroll to position [13060, 0]
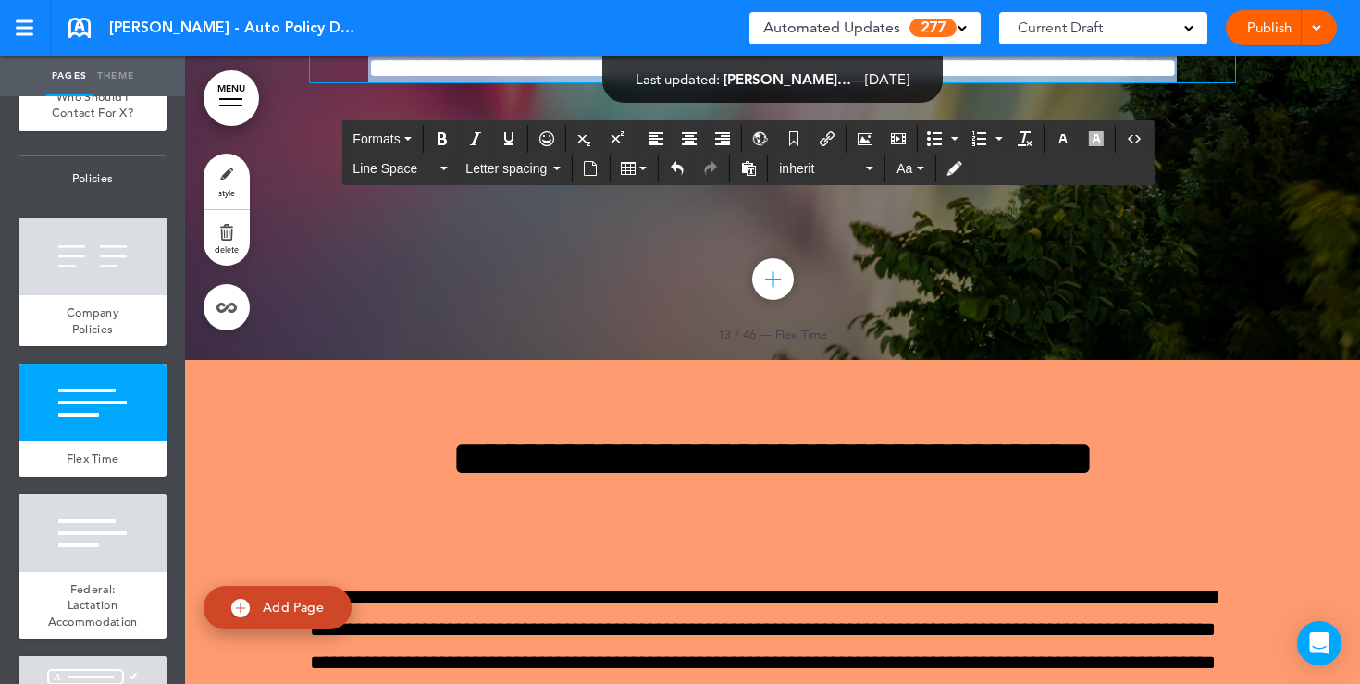
drag, startPoint x: 840, startPoint y: 421, endPoint x: 639, endPoint y: 280, distance: 245.2
click at [639, 82] on div "**********" at bounding box center [772, 6] width 925 height 153
click at [1057, 151] on button "button" at bounding box center [1063, 139] width 30 height 26
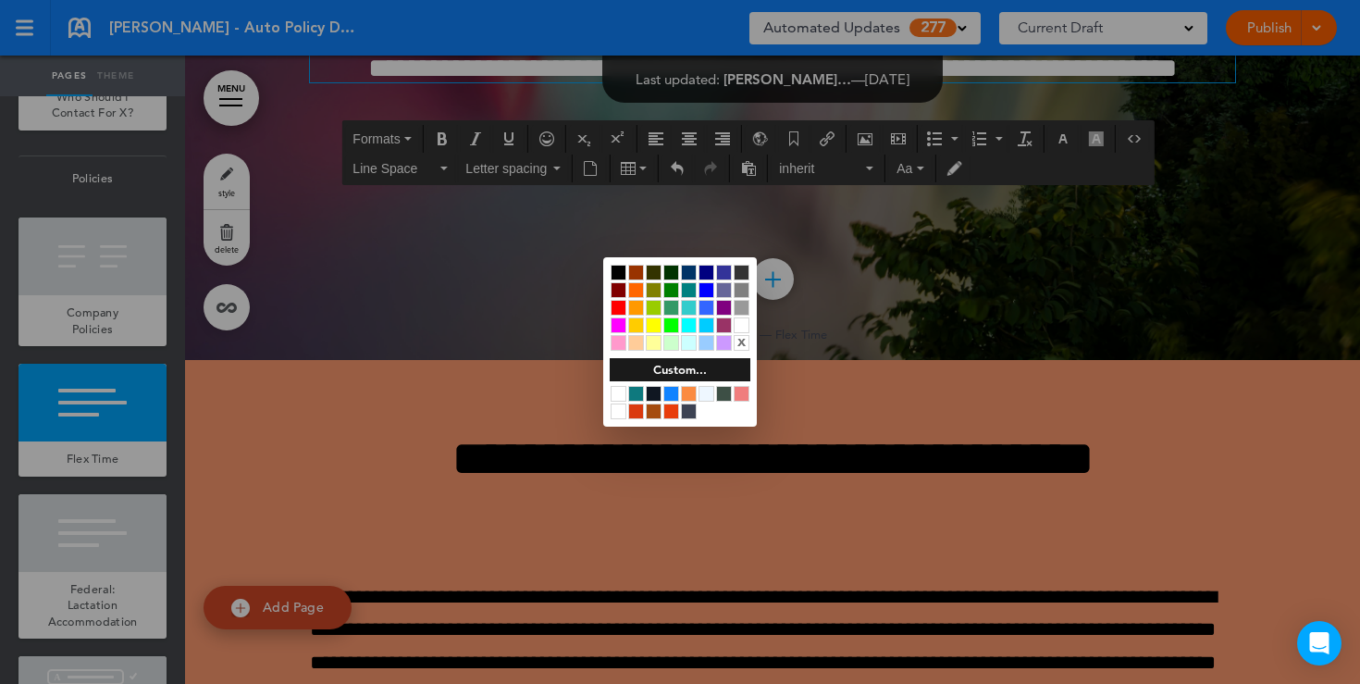
click at [617, 272] on div at bounding box center [619, 273] width 16 height 16
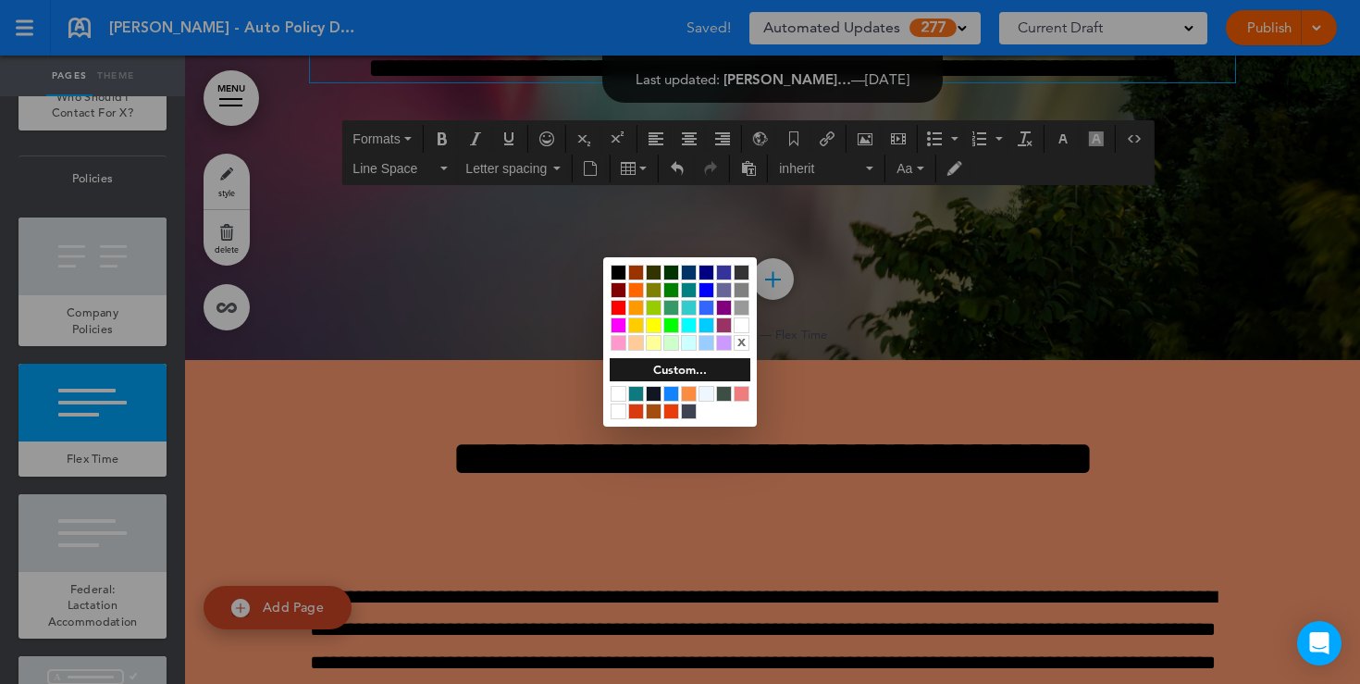
click at [490, 576] on div at bounding box center [680, 342] width 1360 height 684
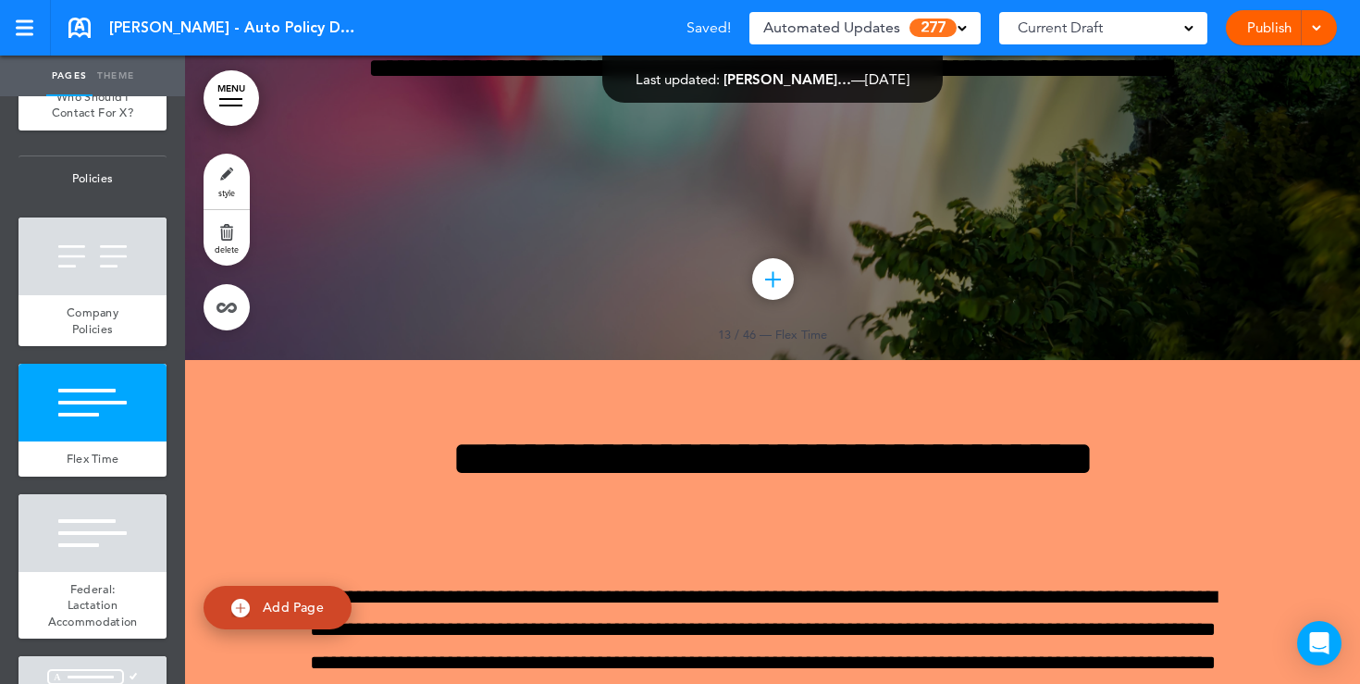
click at [218, 176] on link "style" at bounding box center [227, 182] width 46 height 56
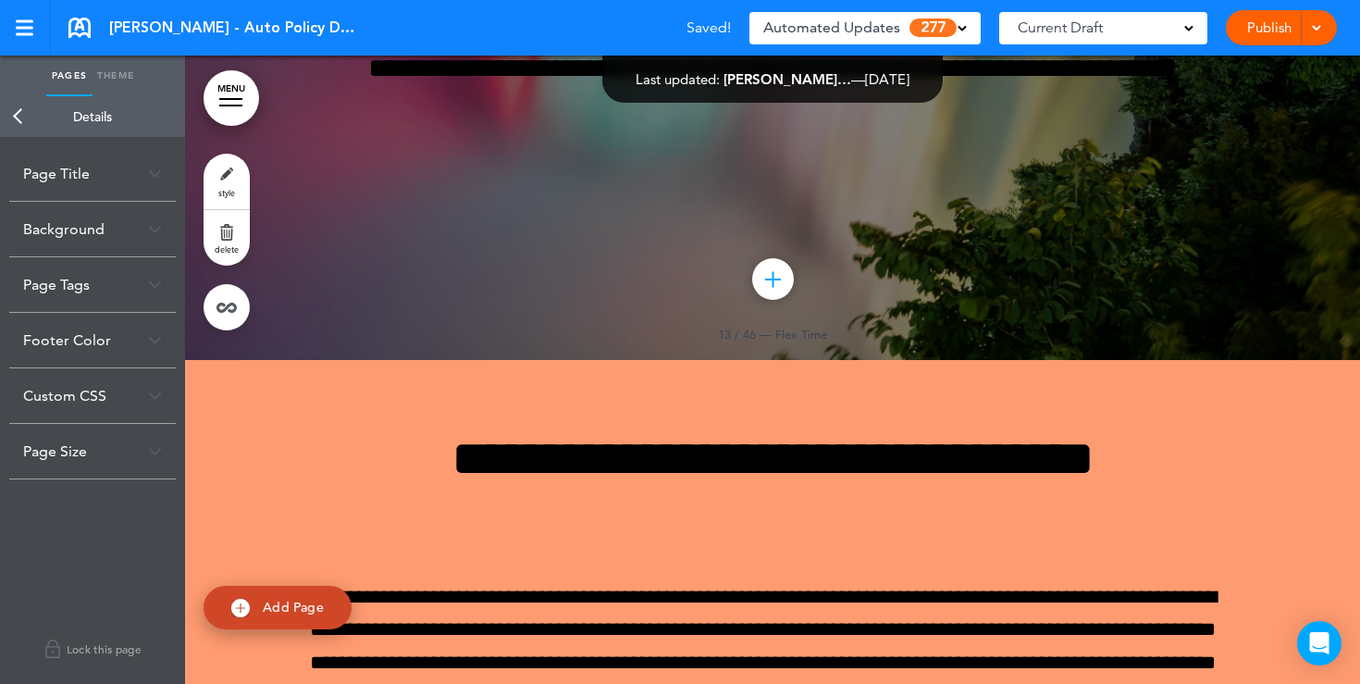
click at [148, 230] on img at bounding box center [155, 229] width 14 height 10
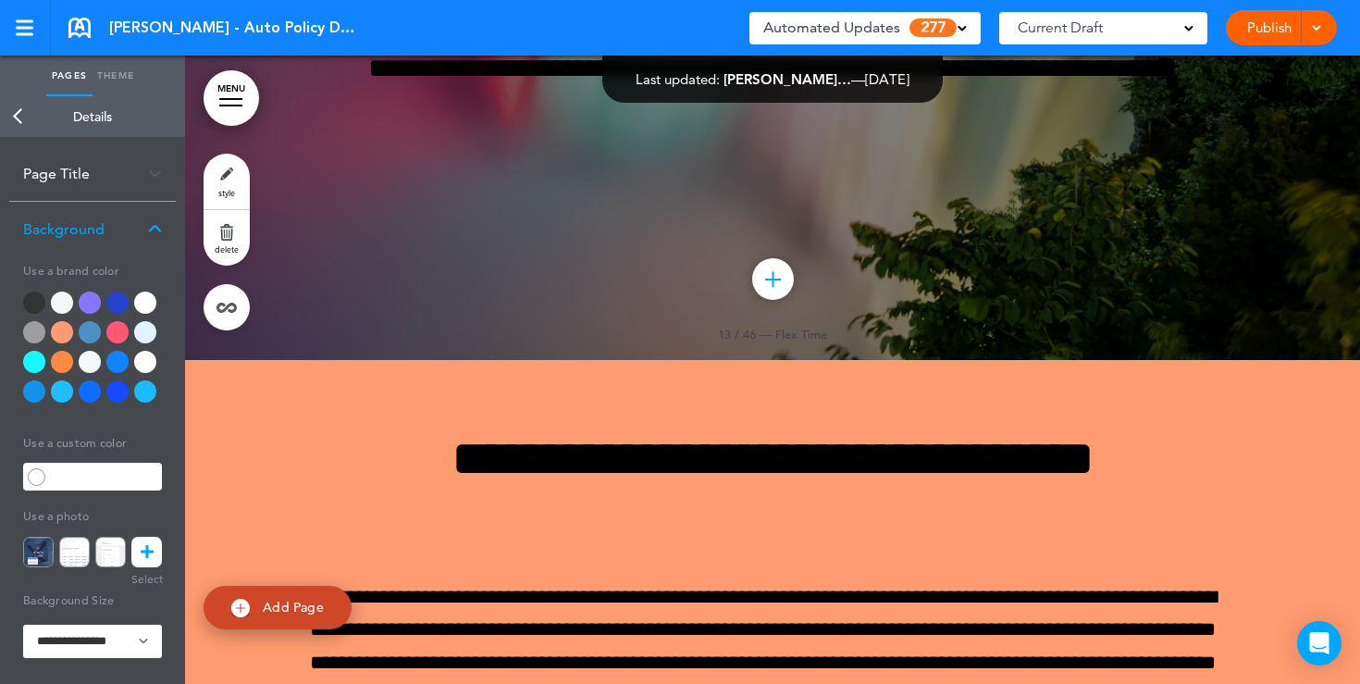
click at [144, 299] on div at bounding box center [145, 303] width 22 height 22
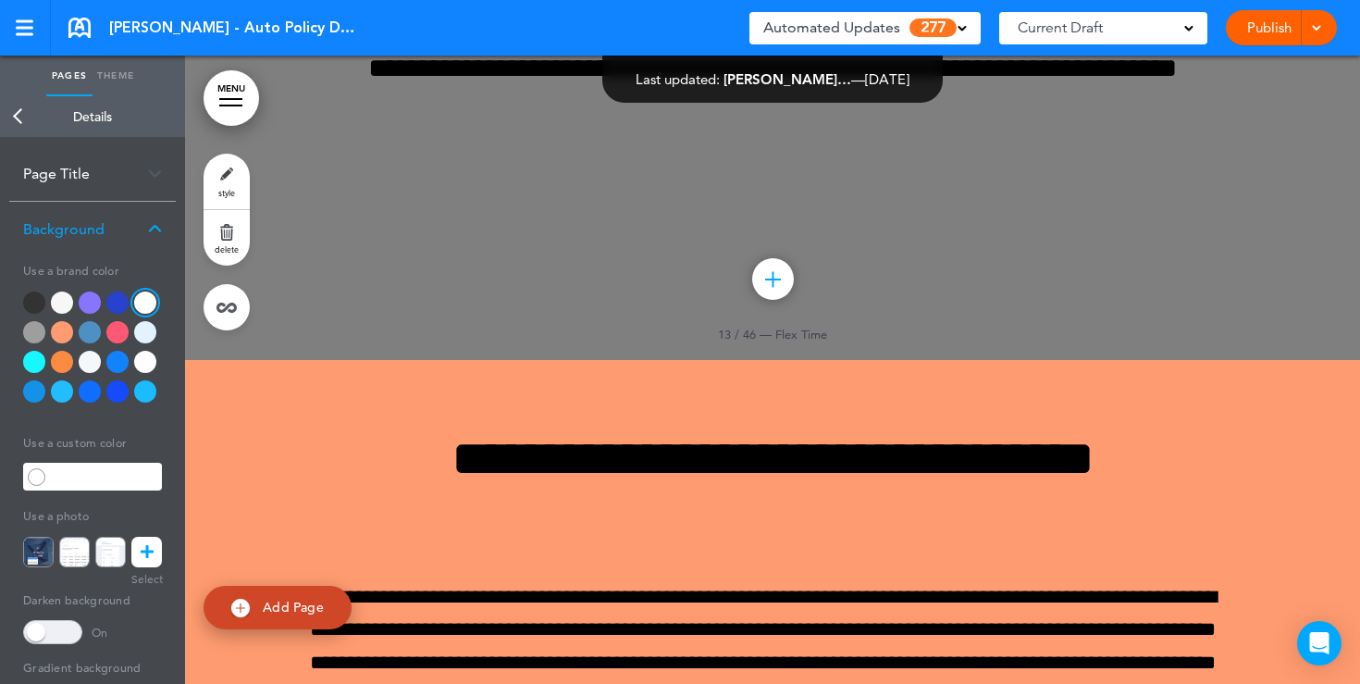
click at [73, 627] on span at bounding box center [52, 632] width 59 height 24
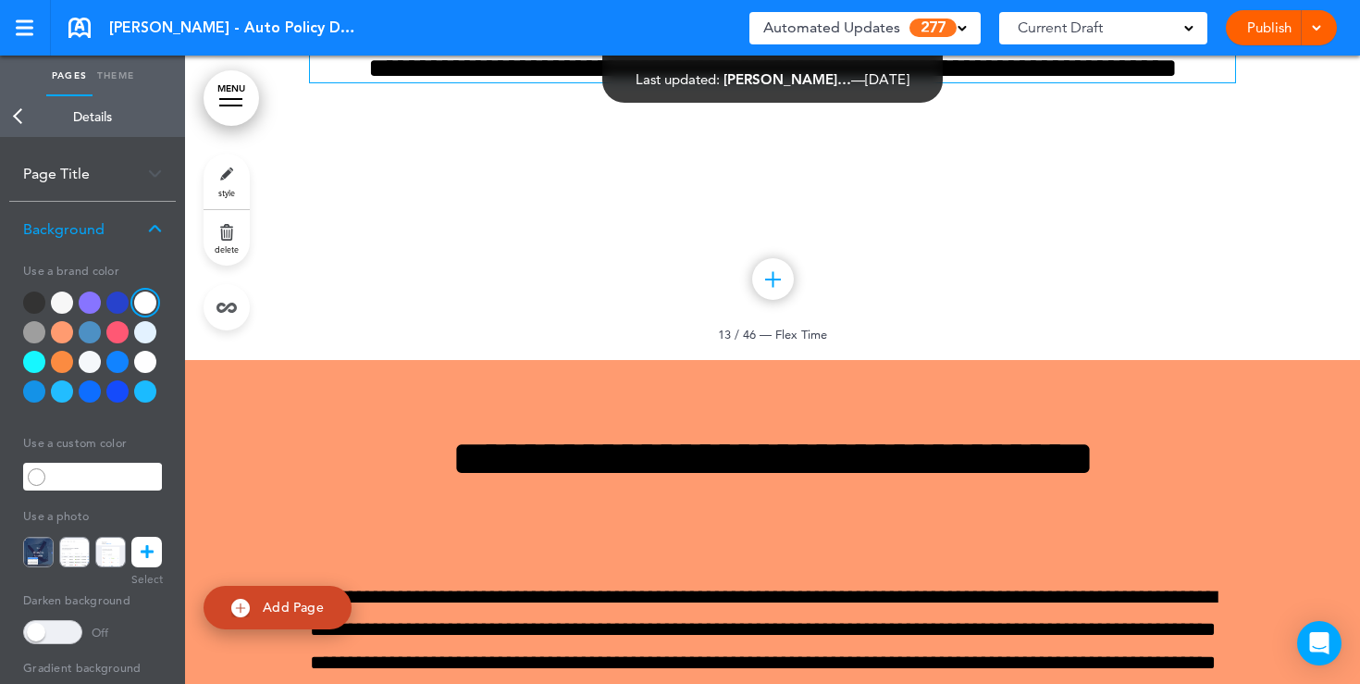
click at [841, 82] on h6 "**********" at bounding box center [772, 55] width 925 height 56
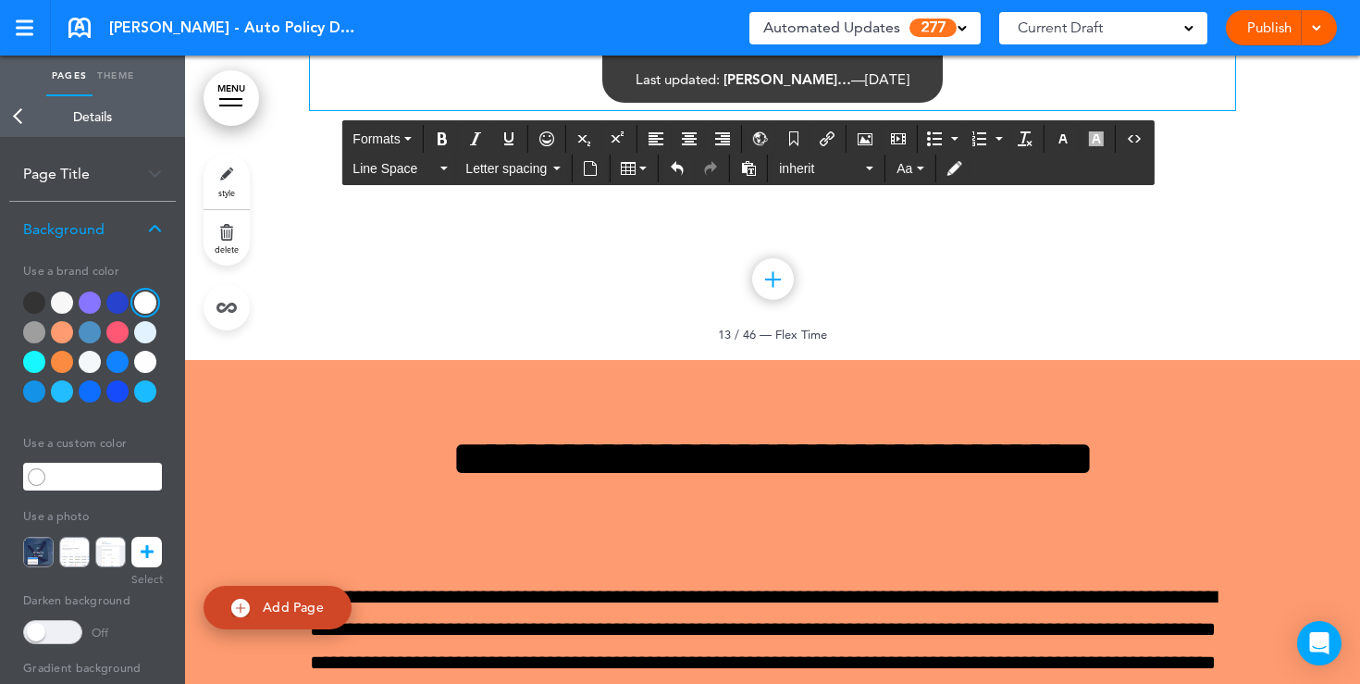
scroll to position [12996, 0]
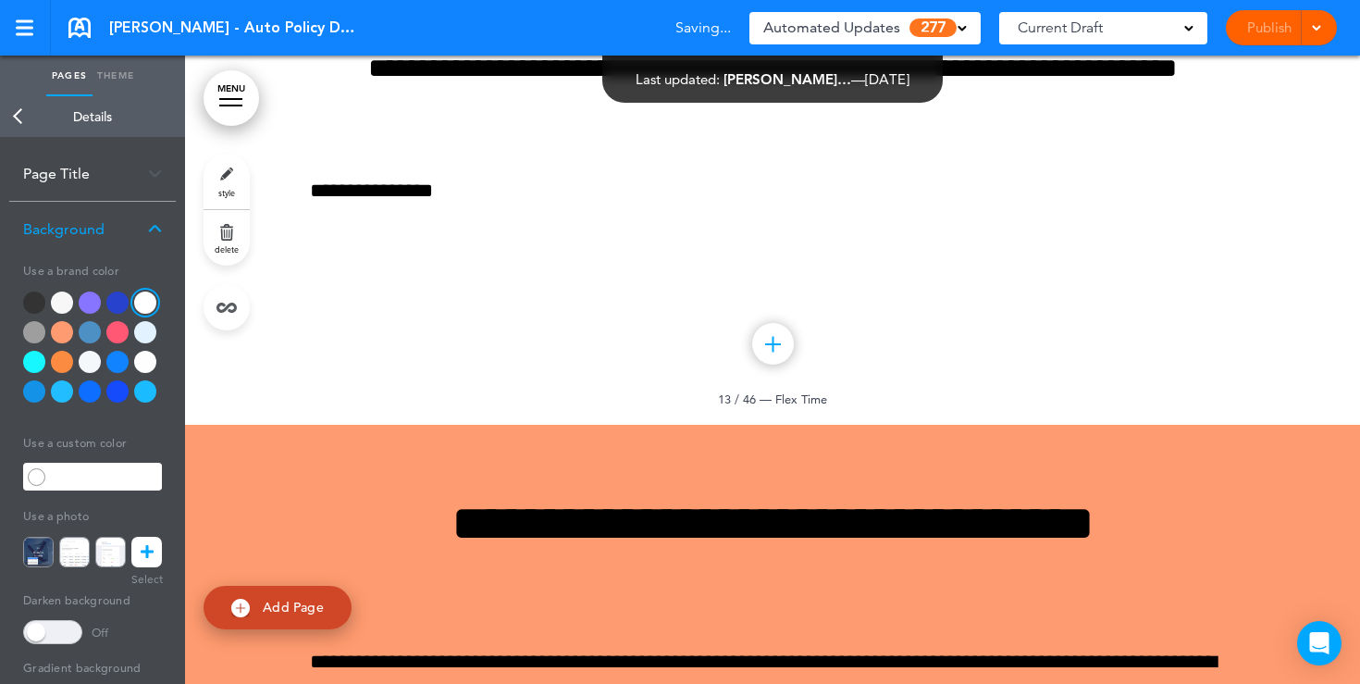
click at [59, 340] on div at bounding box center [62, 332] width 22 height 22
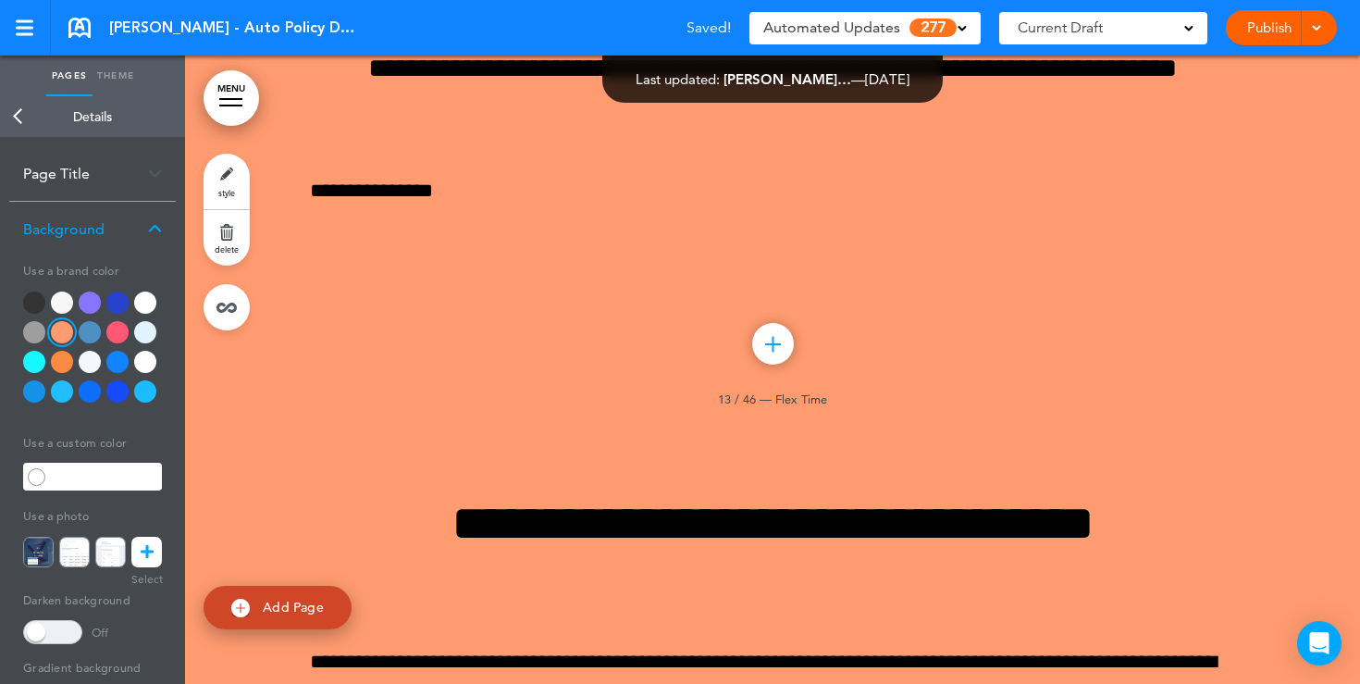
scroll to position [13, 0]
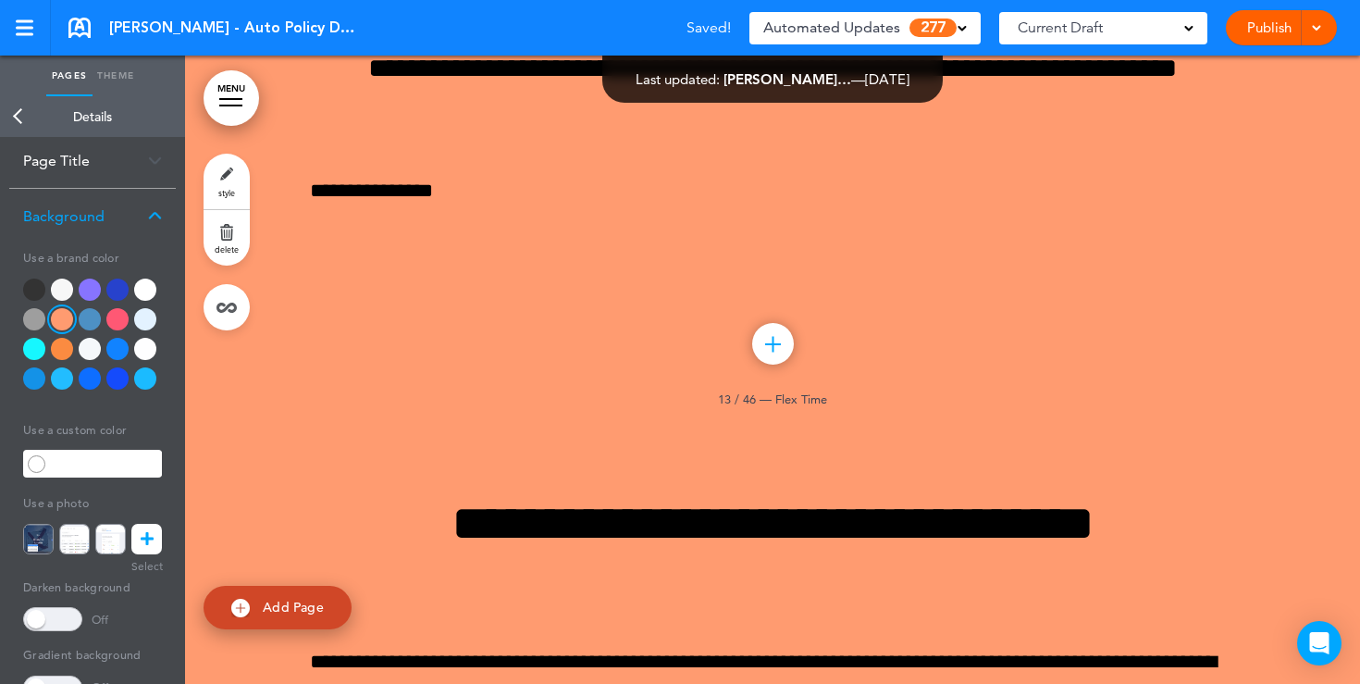
click at [152, 540] on icon at bounding box center [147, 539] width 13 height 31
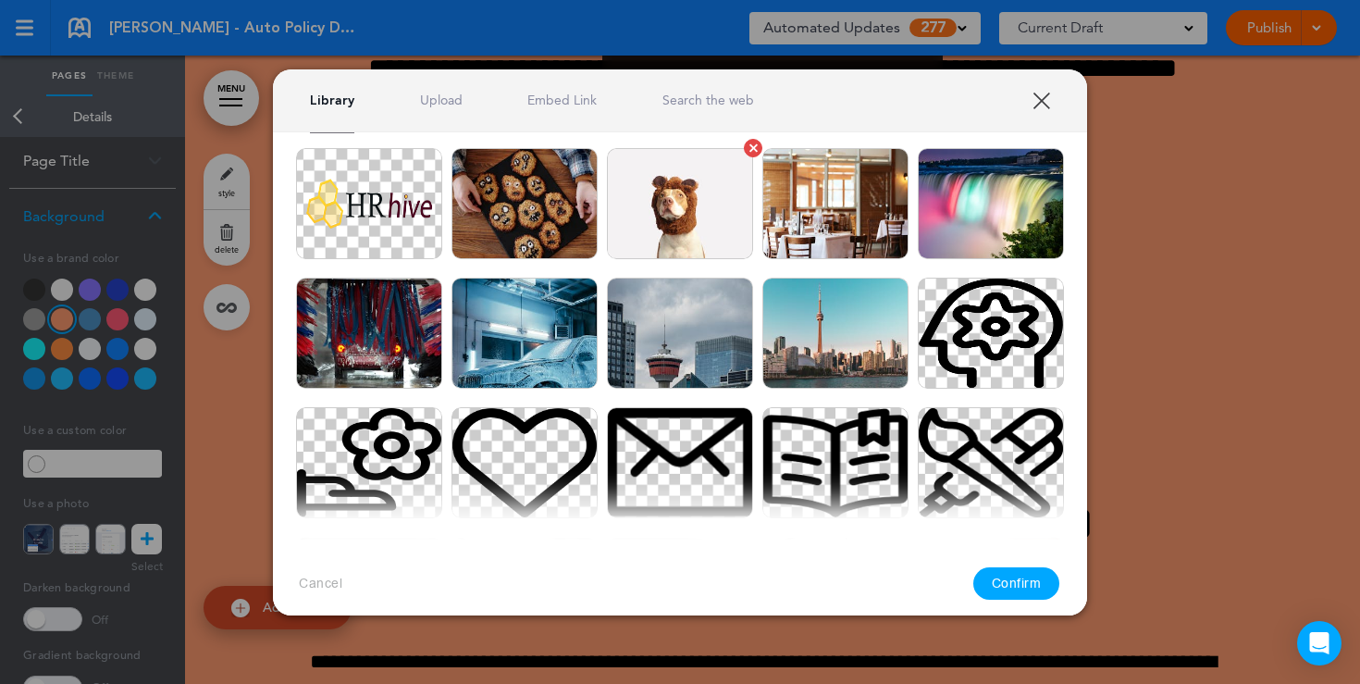
scroll to position [271, 0]
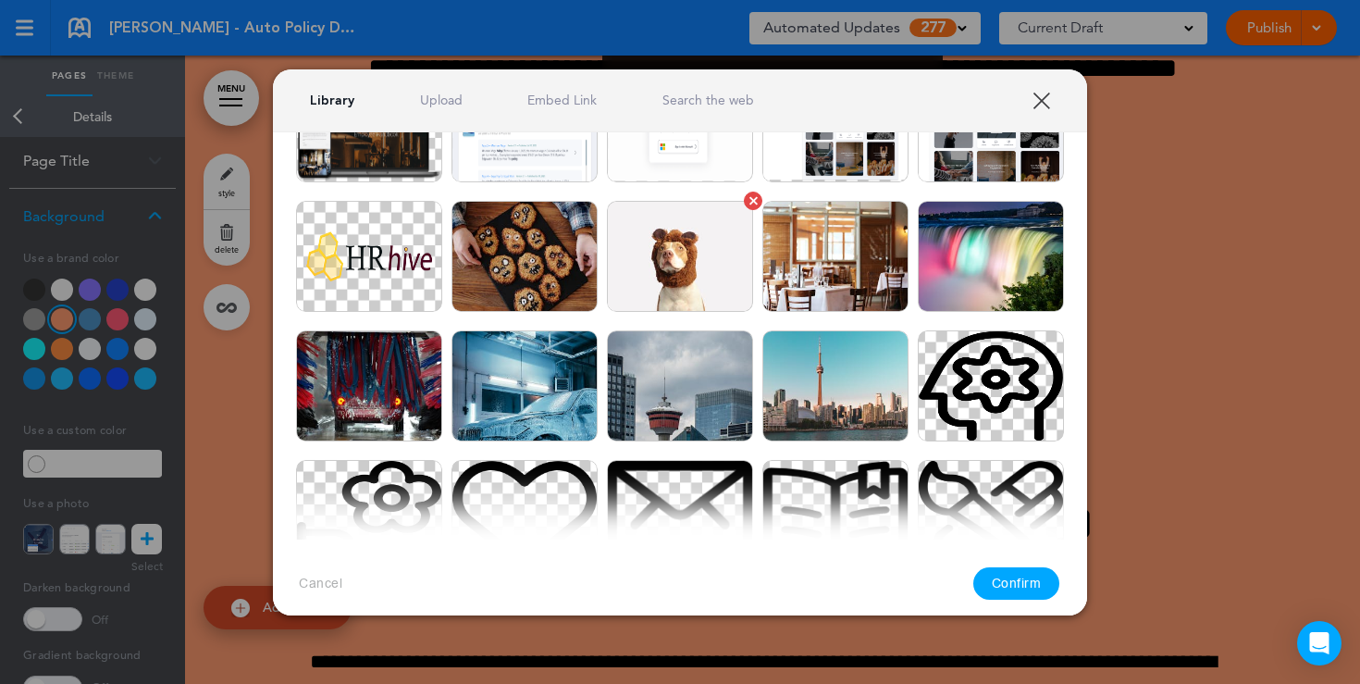
click at [670, 289] on img at bounding box center [680, 256] width 146 height 111
click at [1020, 581] on button "Confirm" at bounding box center [1017, 583] width 87 height 32
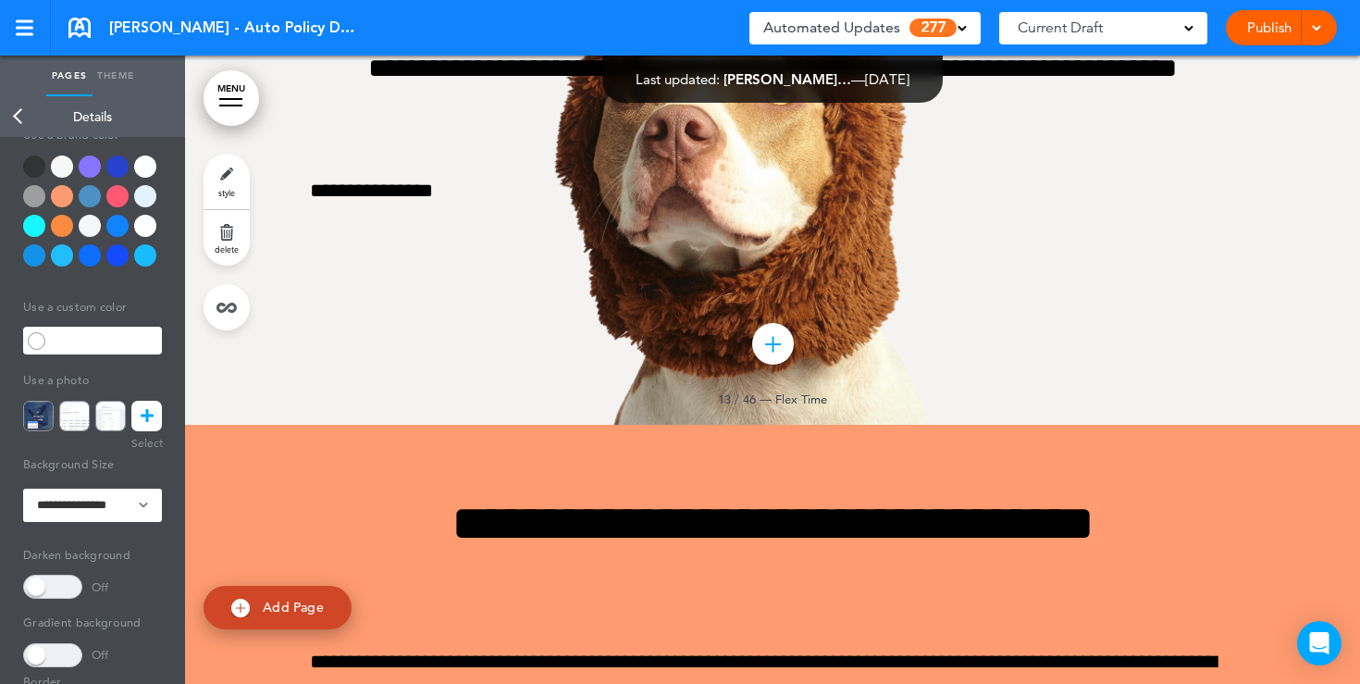
scroll to position [233, 0]
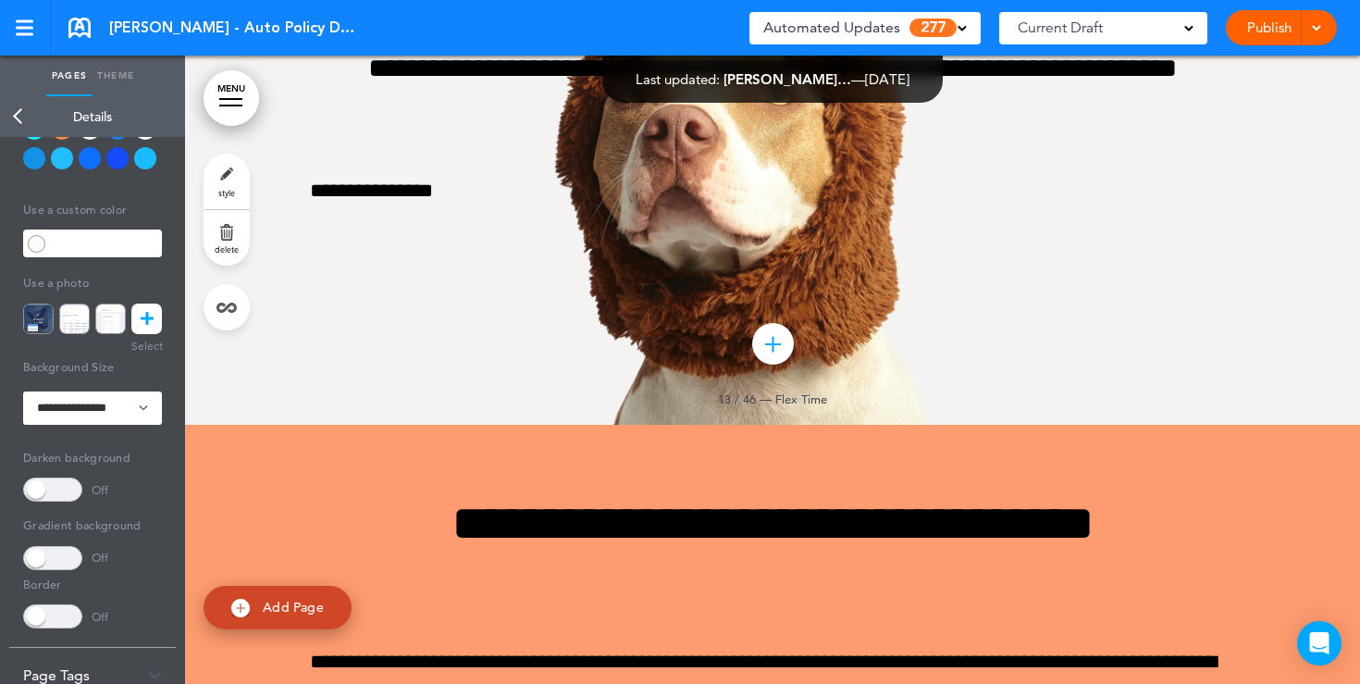
click at [60, 484] on span at bounding box center [52, 490] width 59 height 24
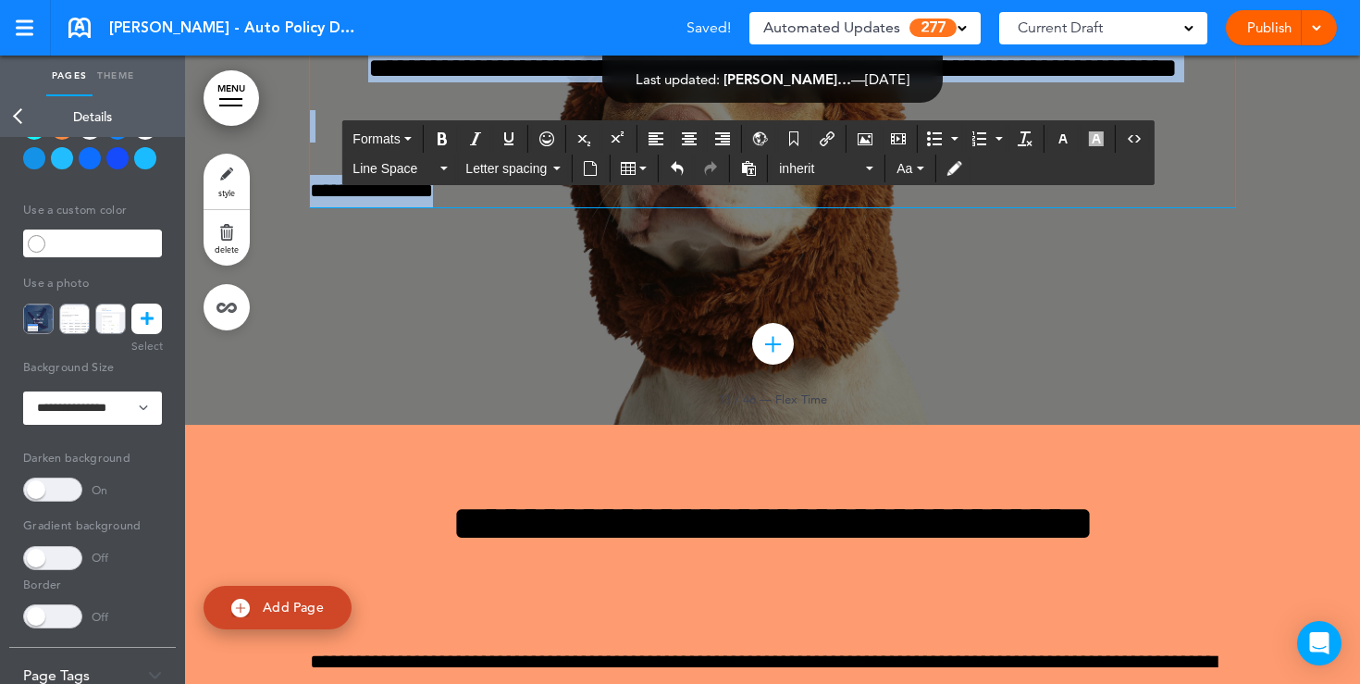
drag, startPoint x: 497, startPoint y: 539, endPoint x: 656, endPoint y: 275, distance: 308.1
click at [656, 207] on div "**********" at bounding box center [772, 69] width 925 height 278
click at [1062, 139] on icon "button" at bounding box center [1063, 138] width 15 height 15
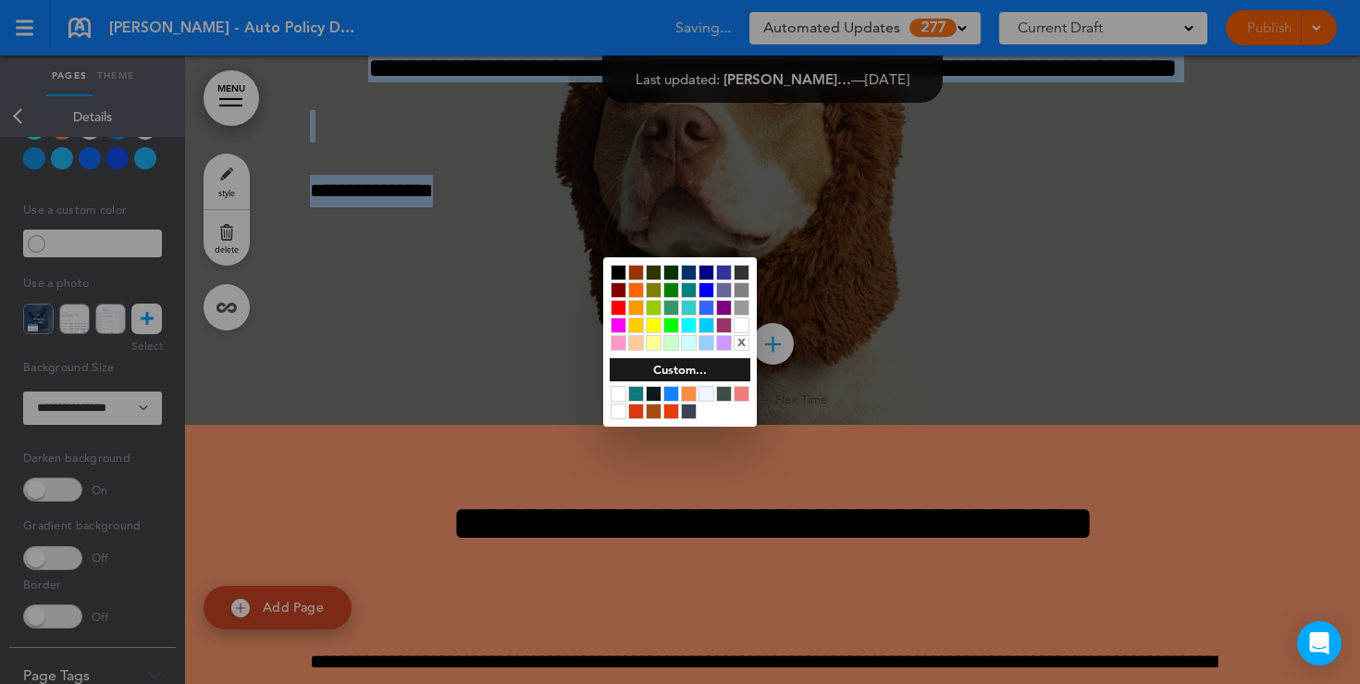
click at [744, 326] on div at bounding box center [742, 325] width 16 height 16
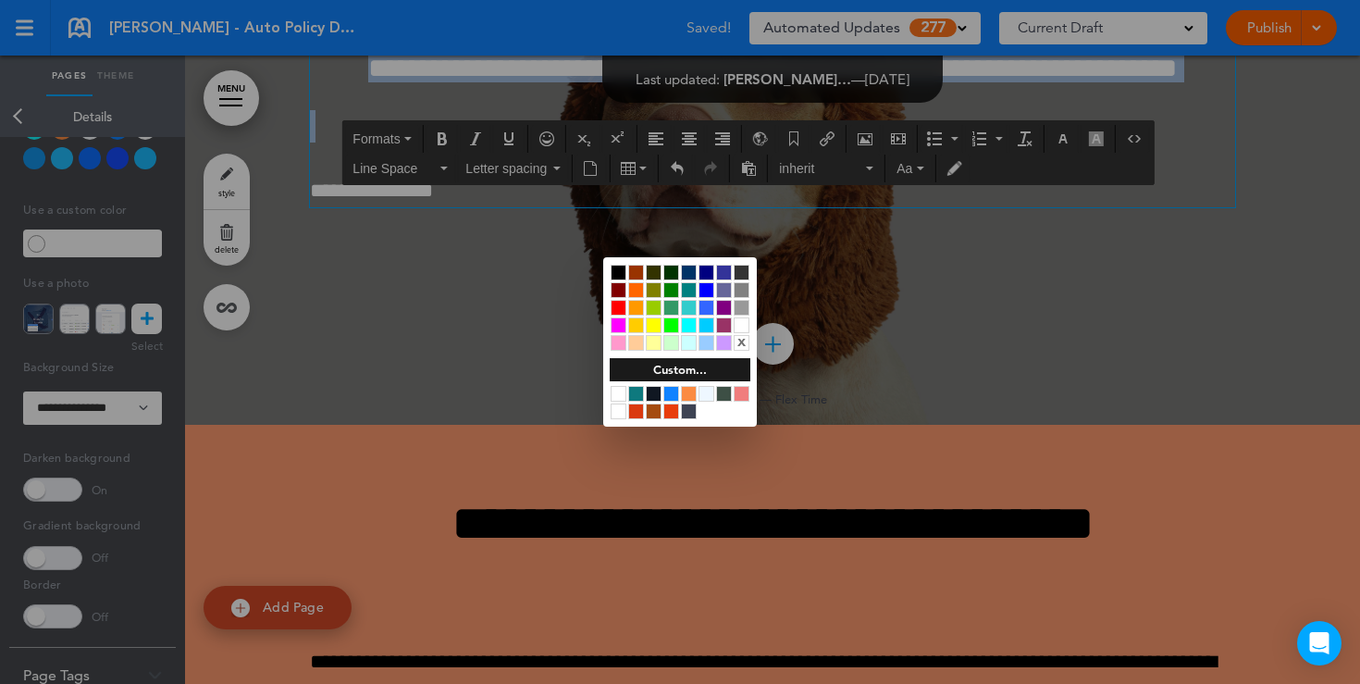
click at [1050, 385] on div at bounding box center [680, 342] width 1360 height 684
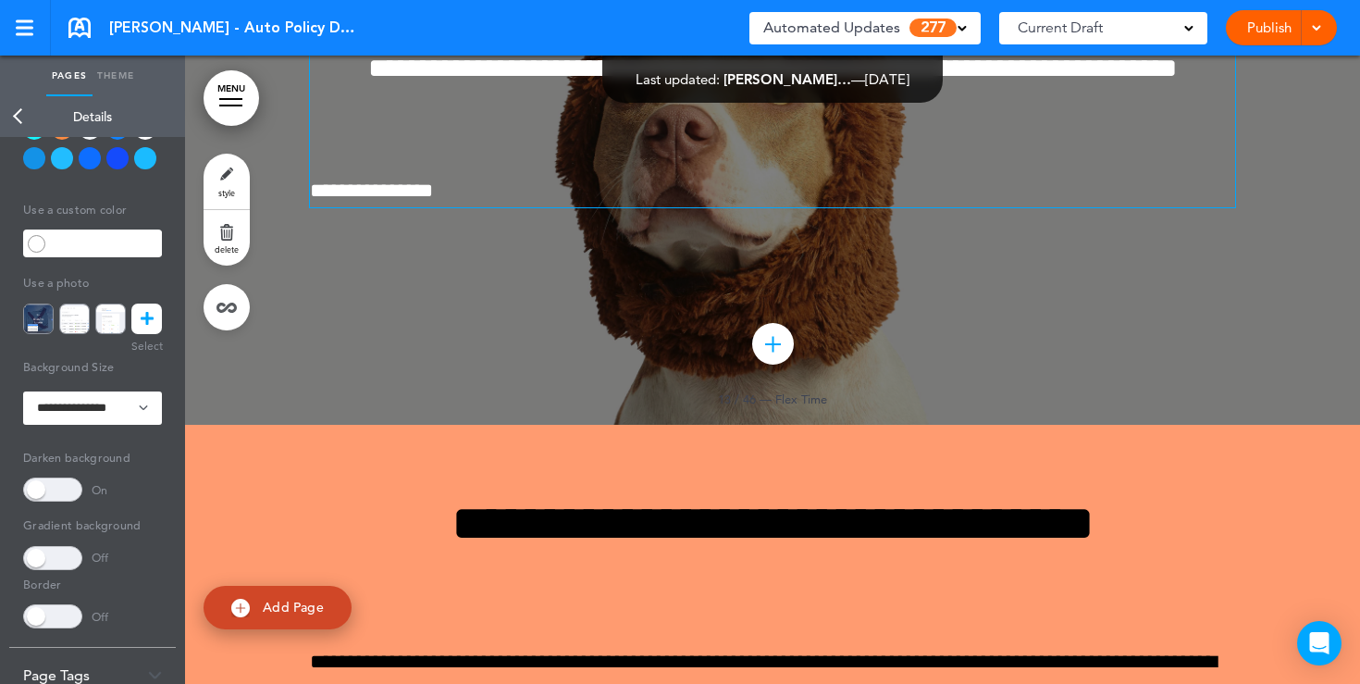
click at [411, 143] on p at bounding box center [772, 126] width 925 height 32
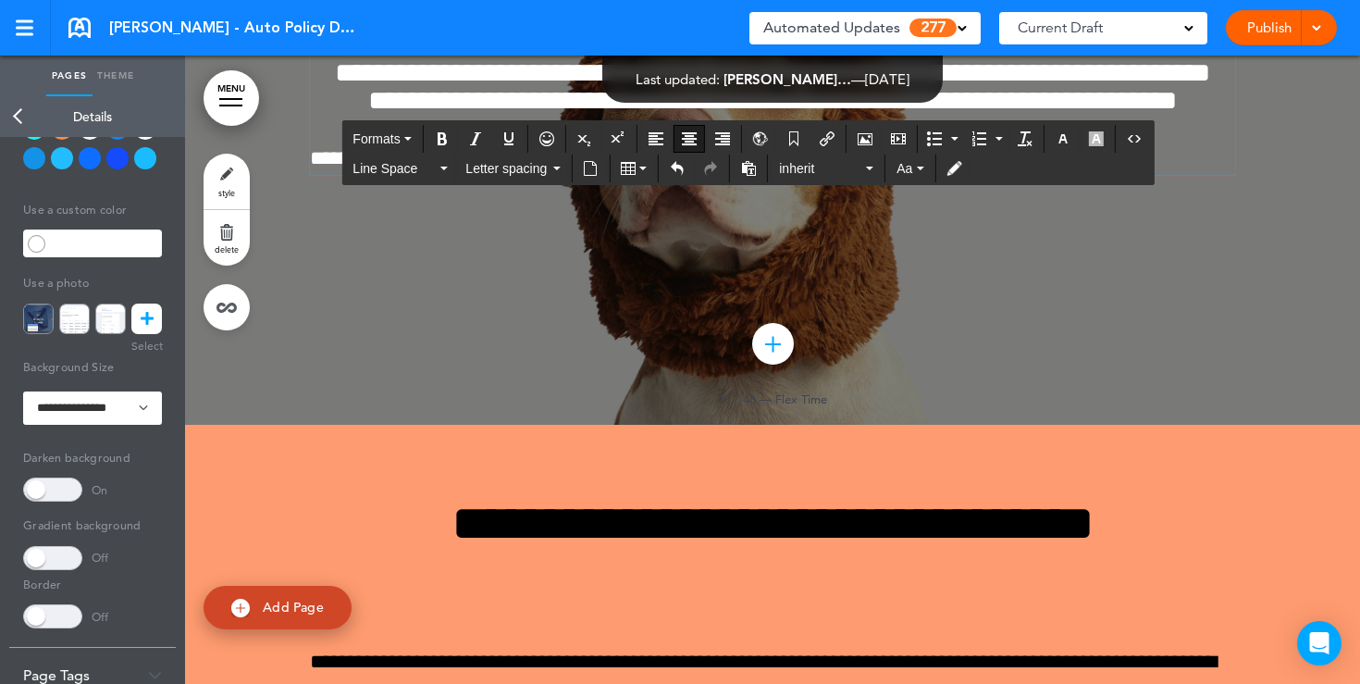
scroll to position [13028, 0]
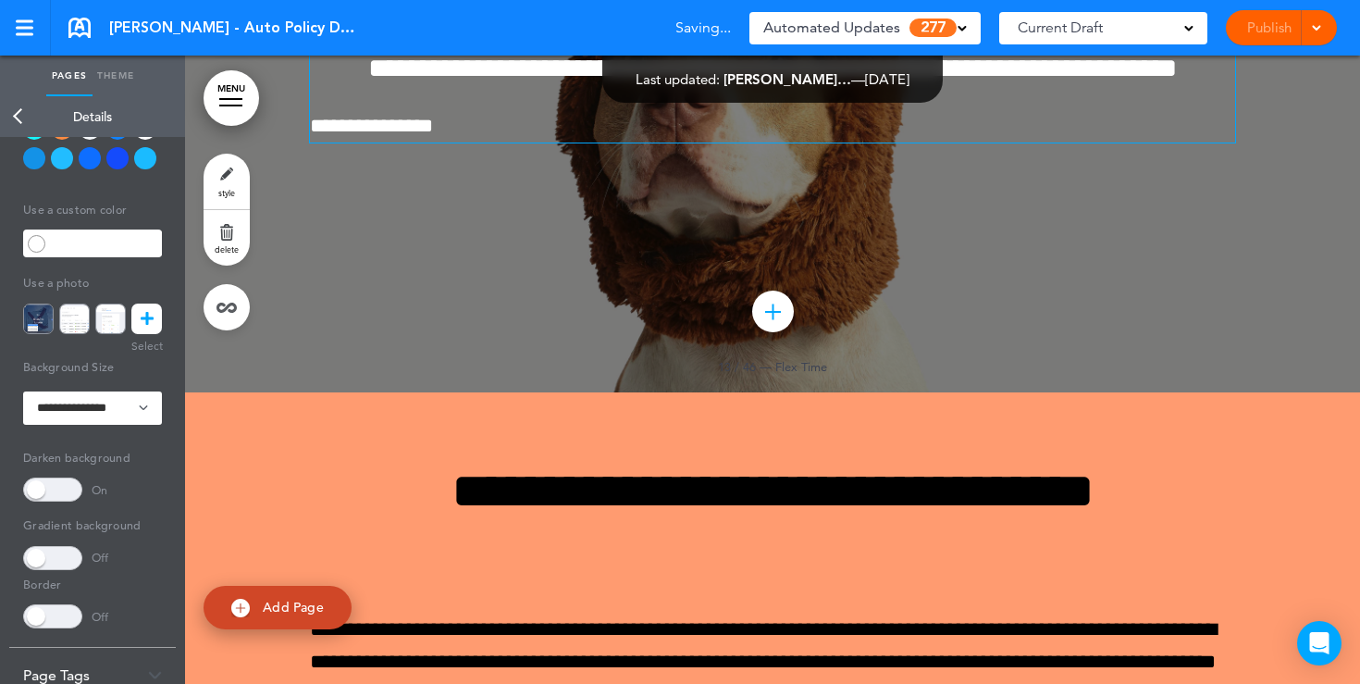
click at [1269, 43] on div "Publish Publish Preview Draft" at bounding box center [1281, 27] width 111 height 35
click at [1269, 29] on link "Publish" at bounding box center [1269, 27] width 58 height 35
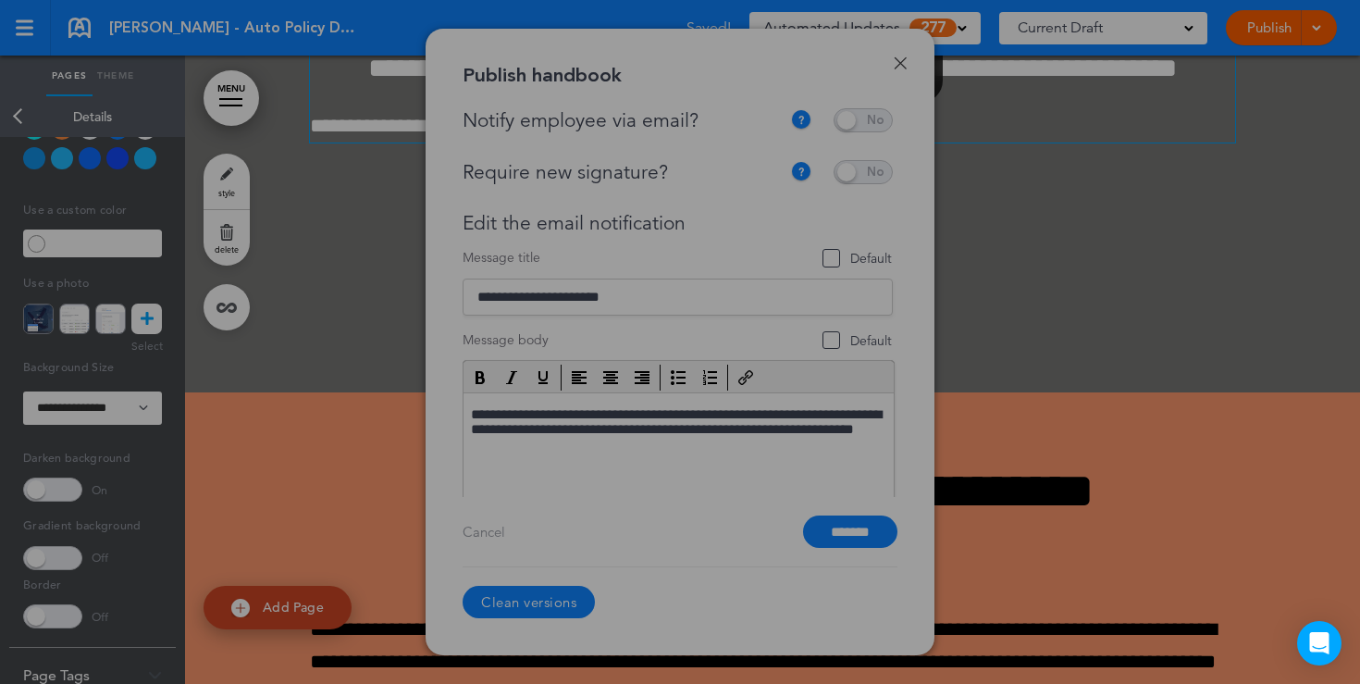
scroll to position [0, 0]
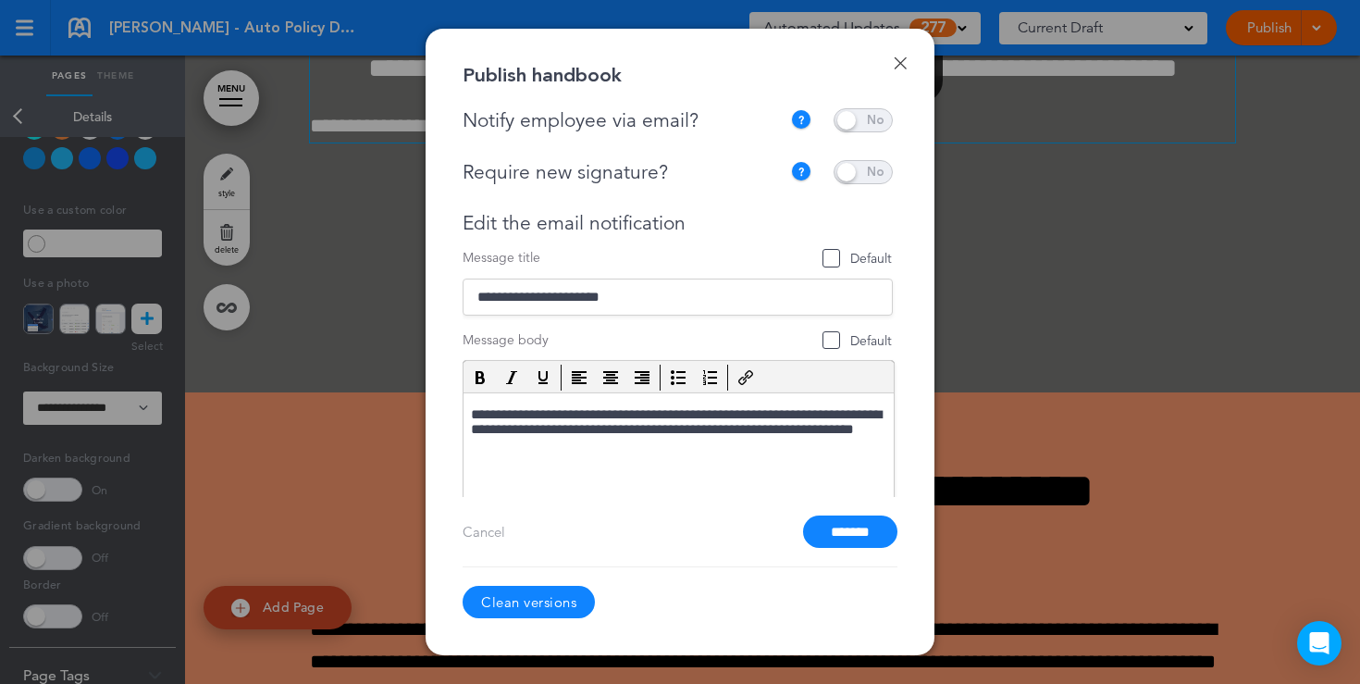
click at [859, 121] on span at bounding box center [863, 120] width 59 height 24
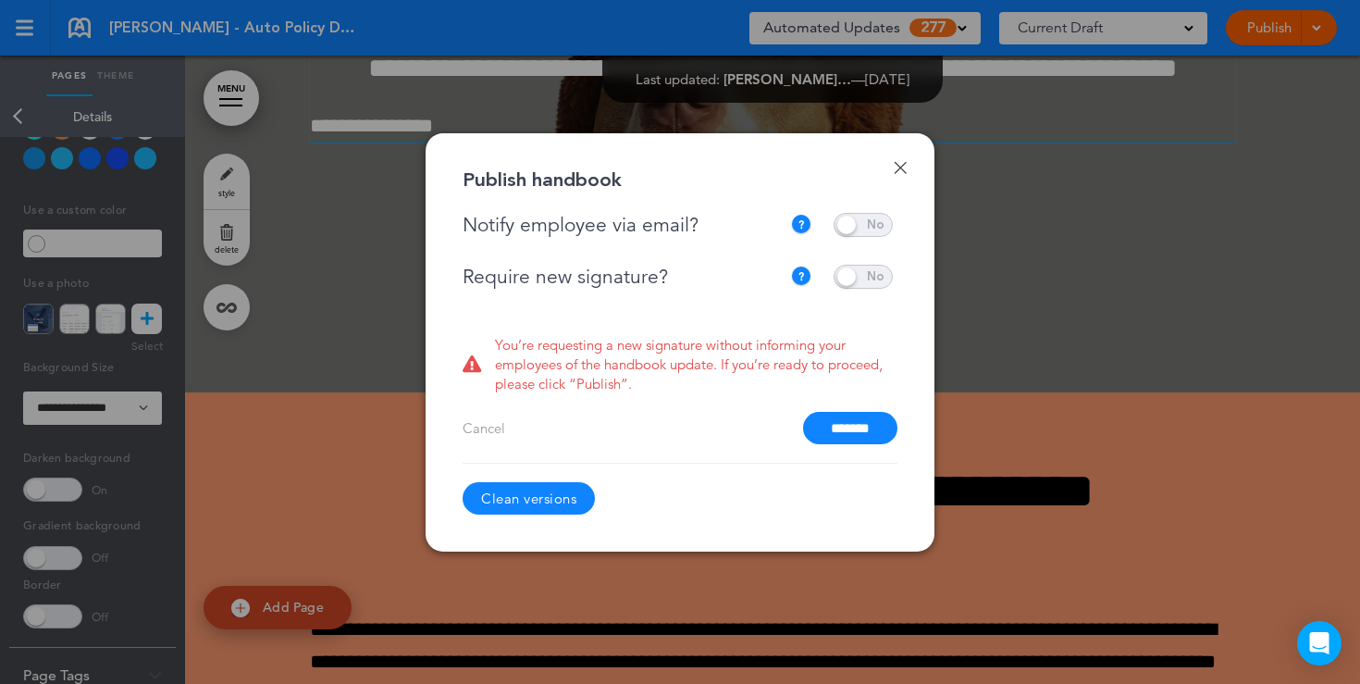
click at [850, 221] on span at bounding box center [863, 225] width 59 height 24
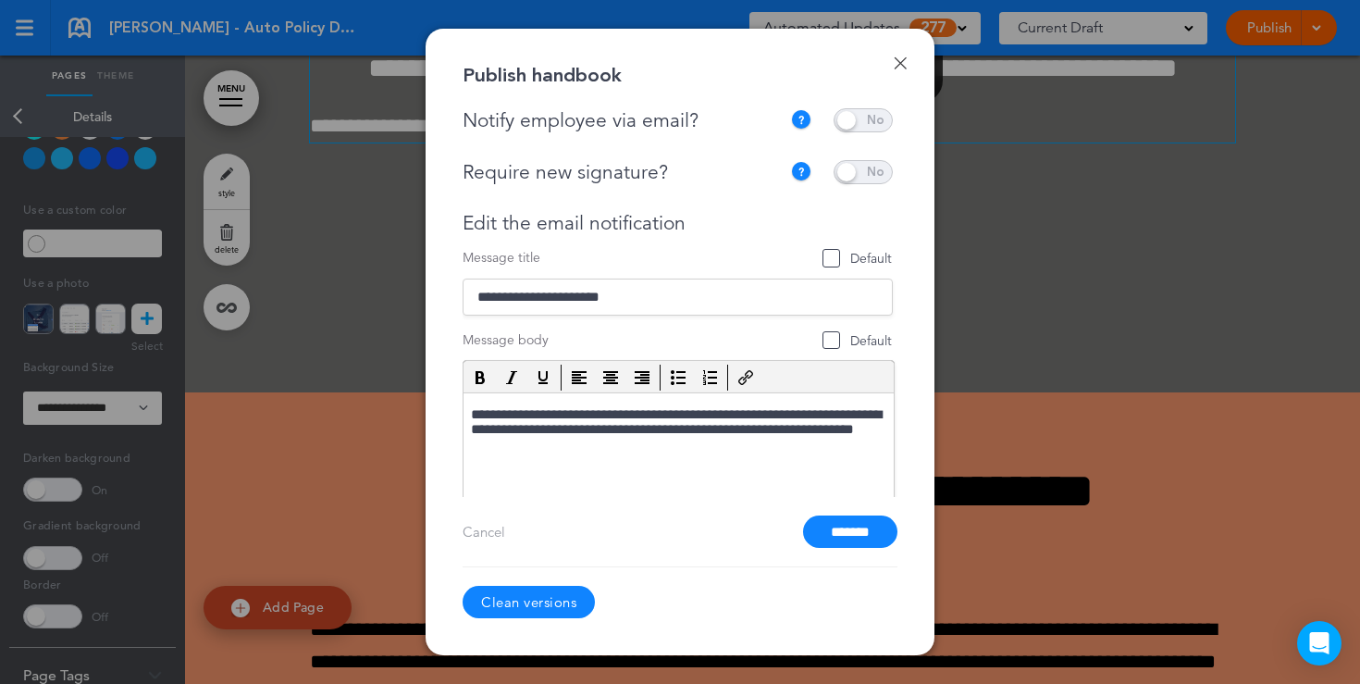
click at [861, 181] on span at bounding box center [863, 172] width 59 height 24
click at [857, 180] on span at bounding box center [863, 172] width 59 height 24
